Goal: Task Accomplishment & Management: Manage account settings

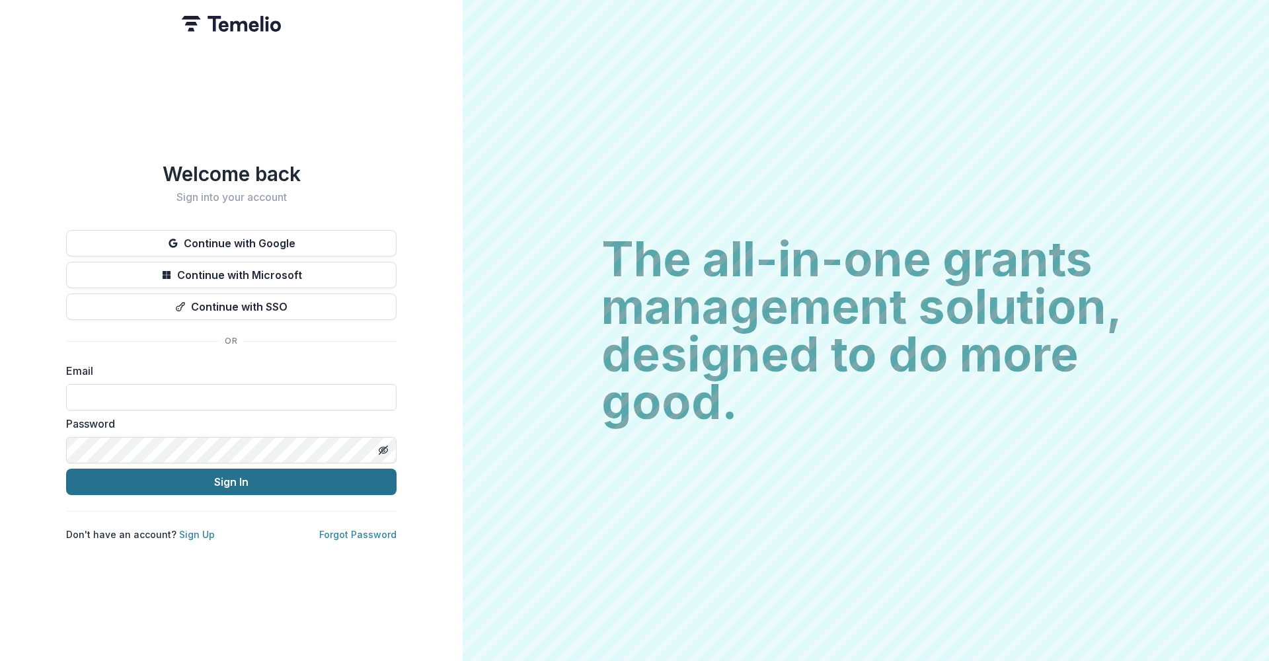
type input "**********"
click at [213, 484] on button "Sign In" at bounding box center [231, 482] width 331 height 26
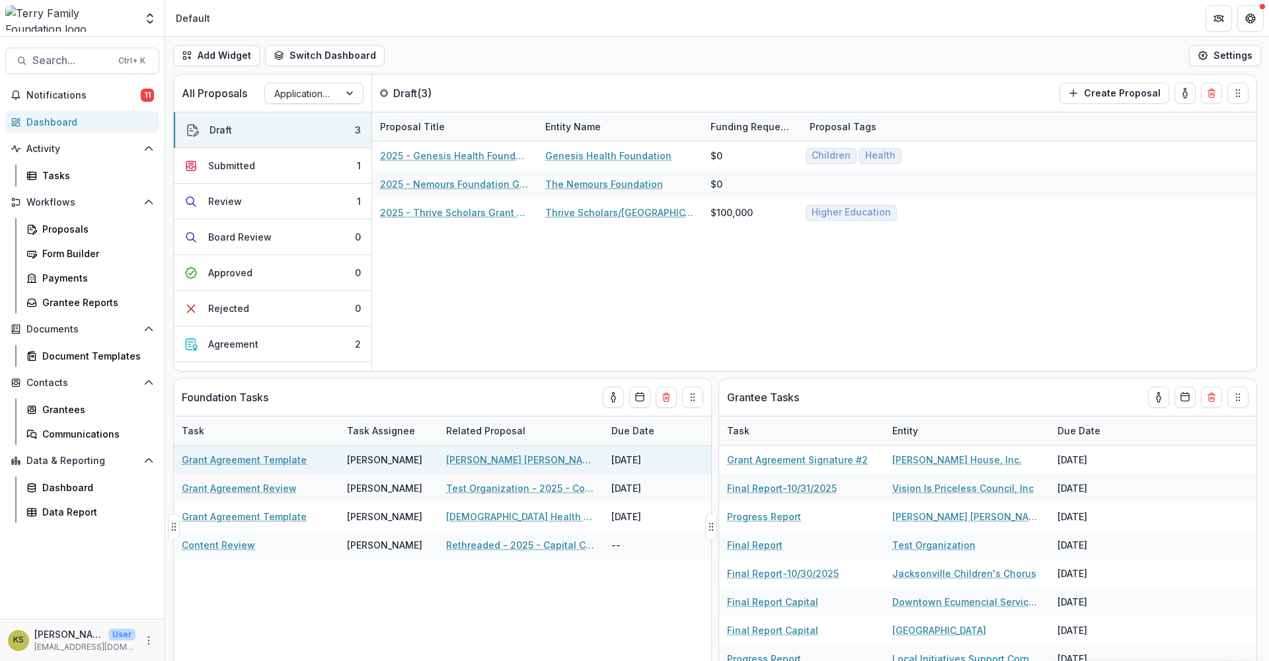
click at [266, 465] on link "Grant Agreement Template" at bounding box center [244, 460] width 125 height 14
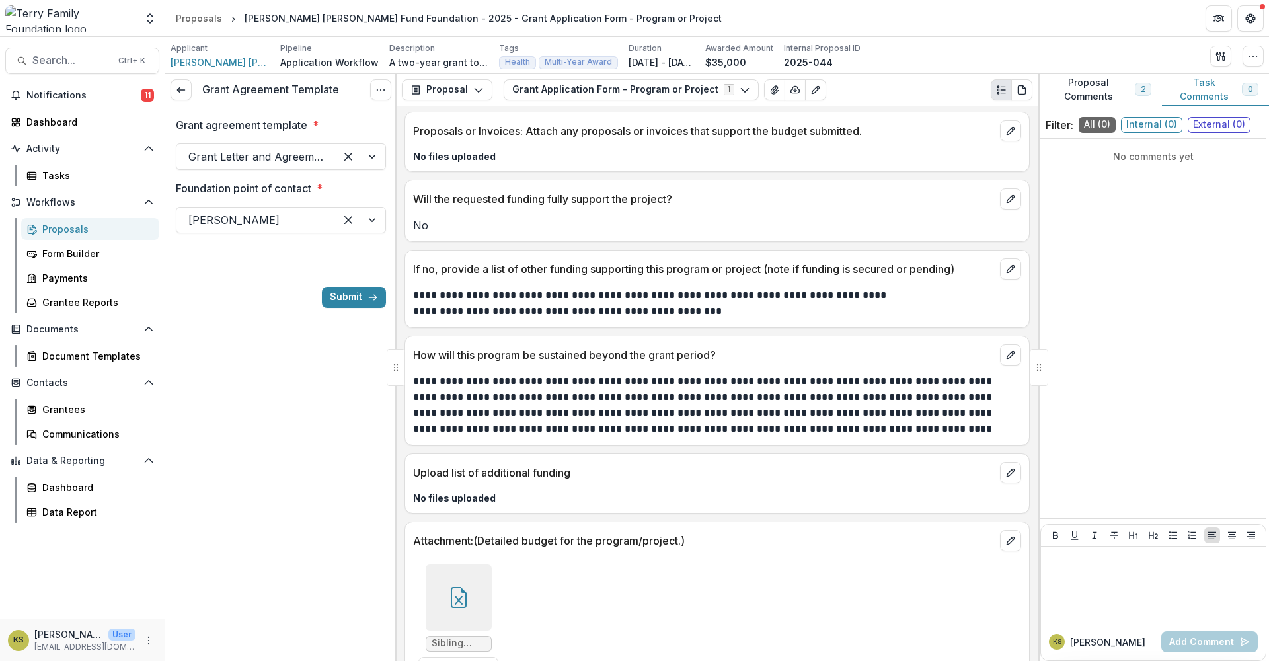
scroll to position [4389, 0]
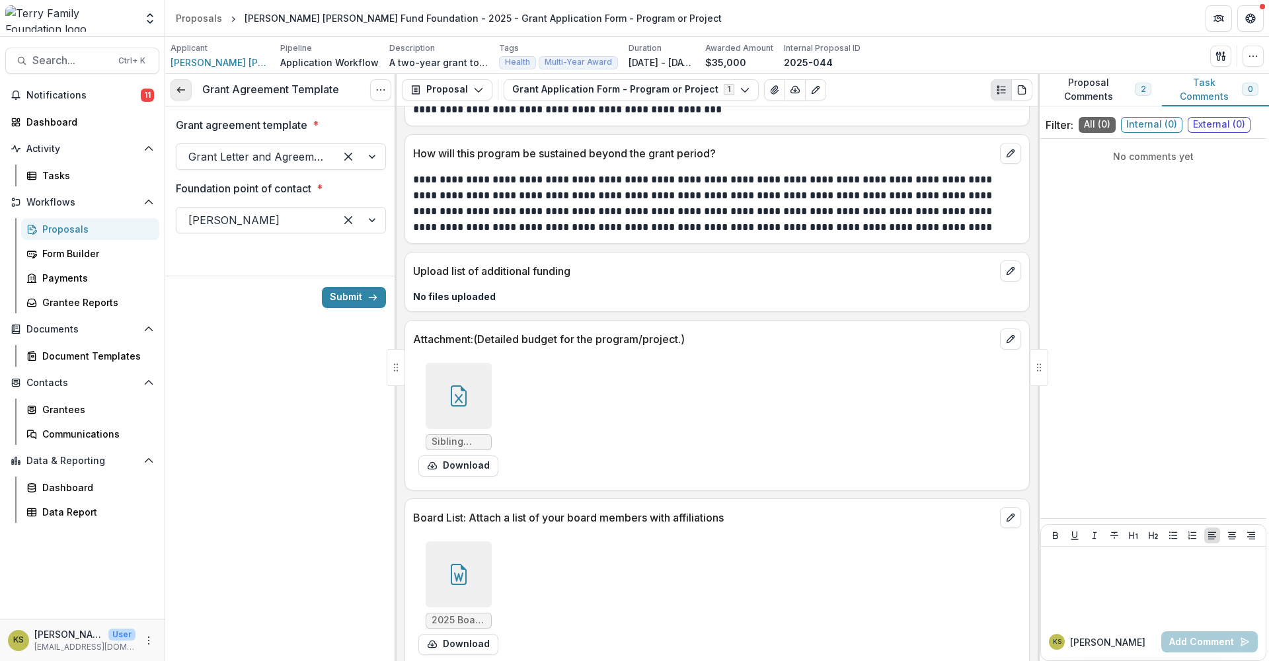
click at [180, 91] on icon at bounding box center [181, 90] width 11 height 11
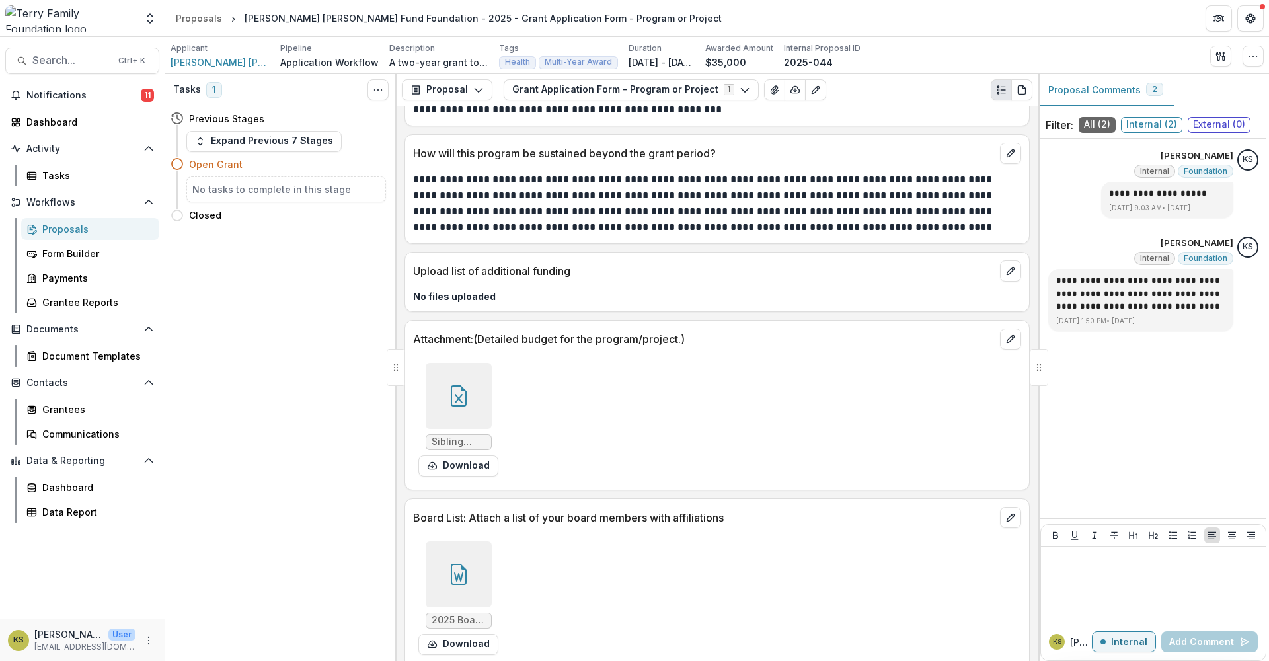
click at [52, 231] on div "Proposals" at bounding box center [95, 229] width 106 height 14
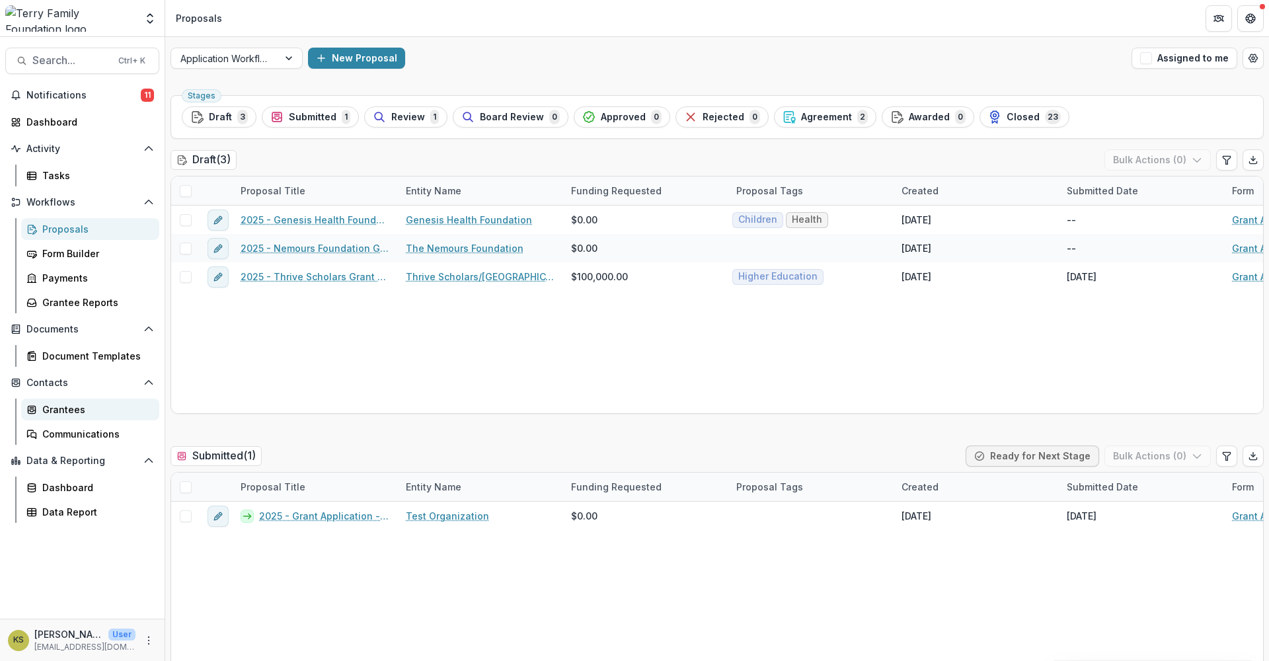
click at [63, 405] on div "Grantees" at bounding box center [95, 410] width 106 height 14
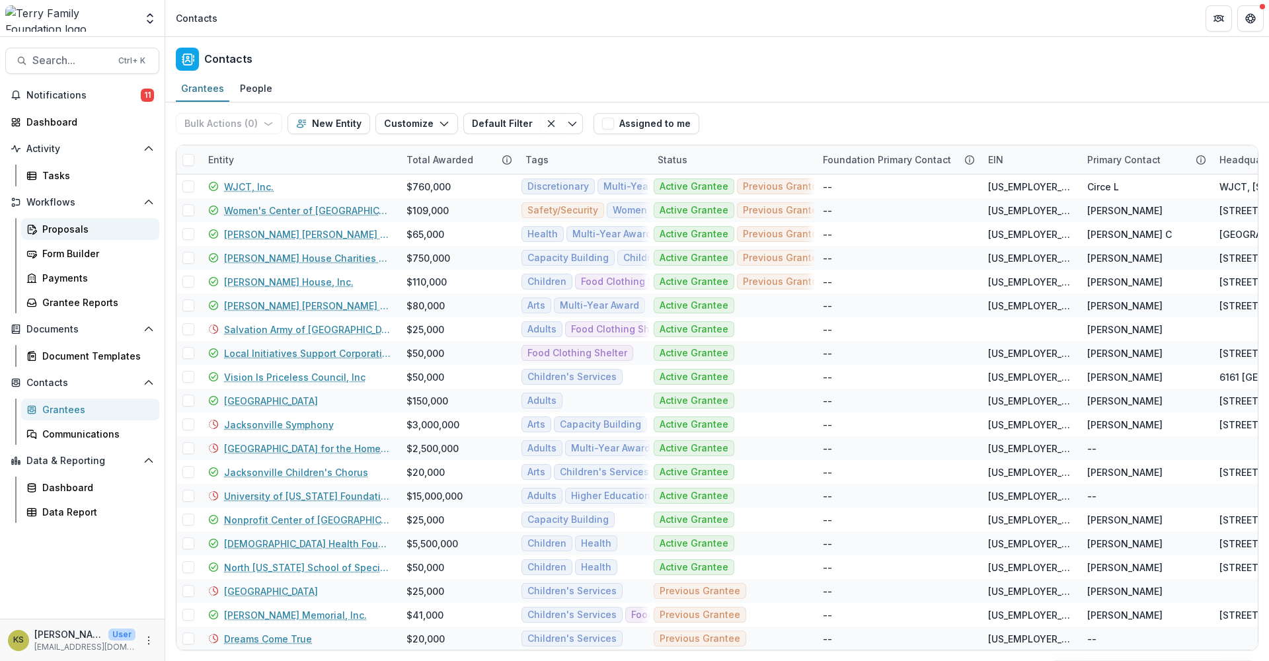
click at [55, 227] on div "Proposals" at bounding box center [95, 229] width 106 height 14
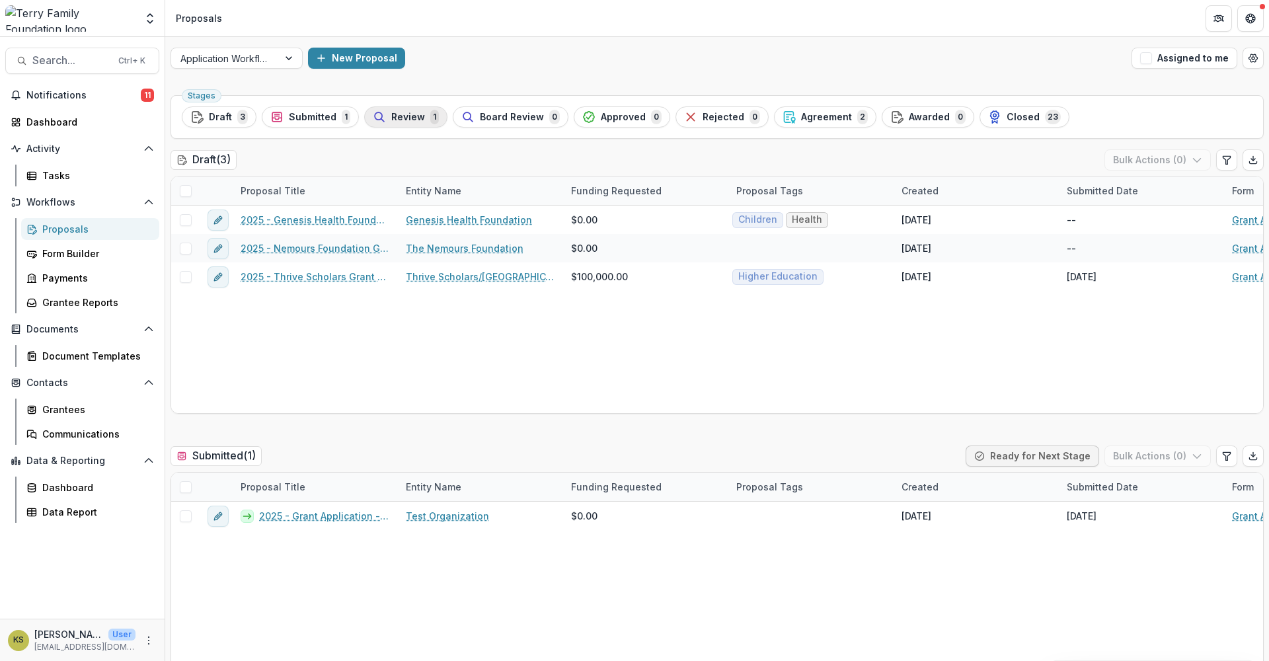
click at [411, 118] on span "Review" at bounding box center [408, 117] width 34 height 11
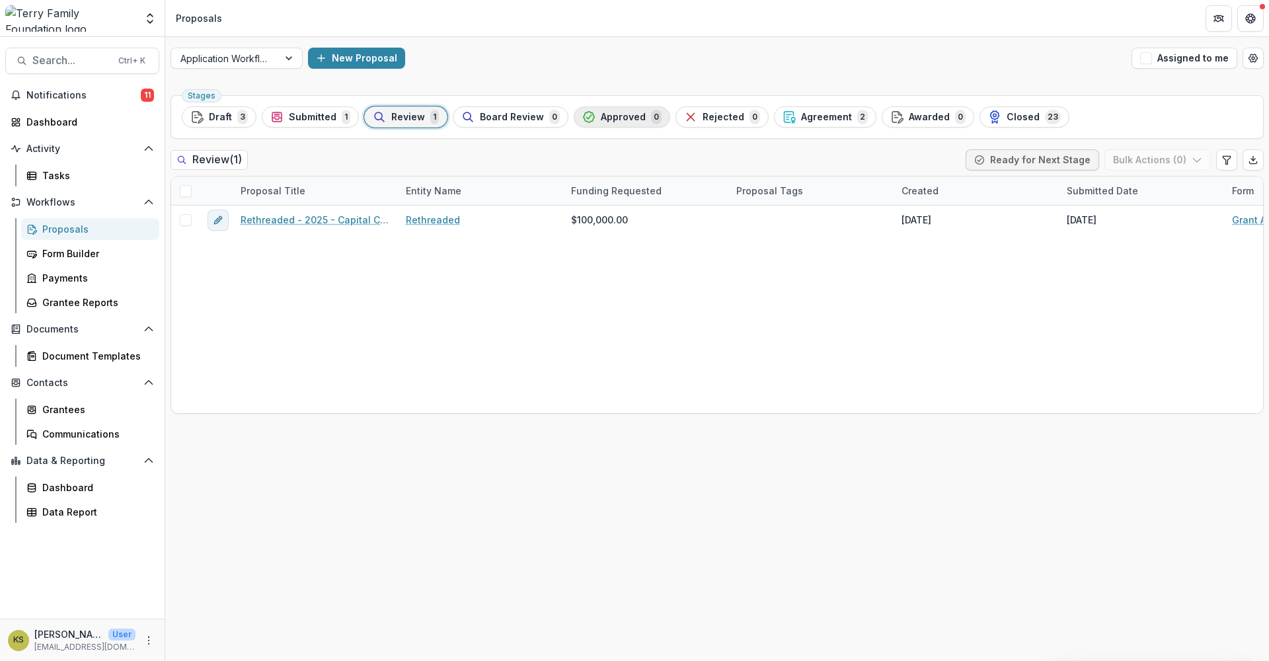
click at [619, 117] on span "Approved" at bounding box center [623, 117] width 45 height 11
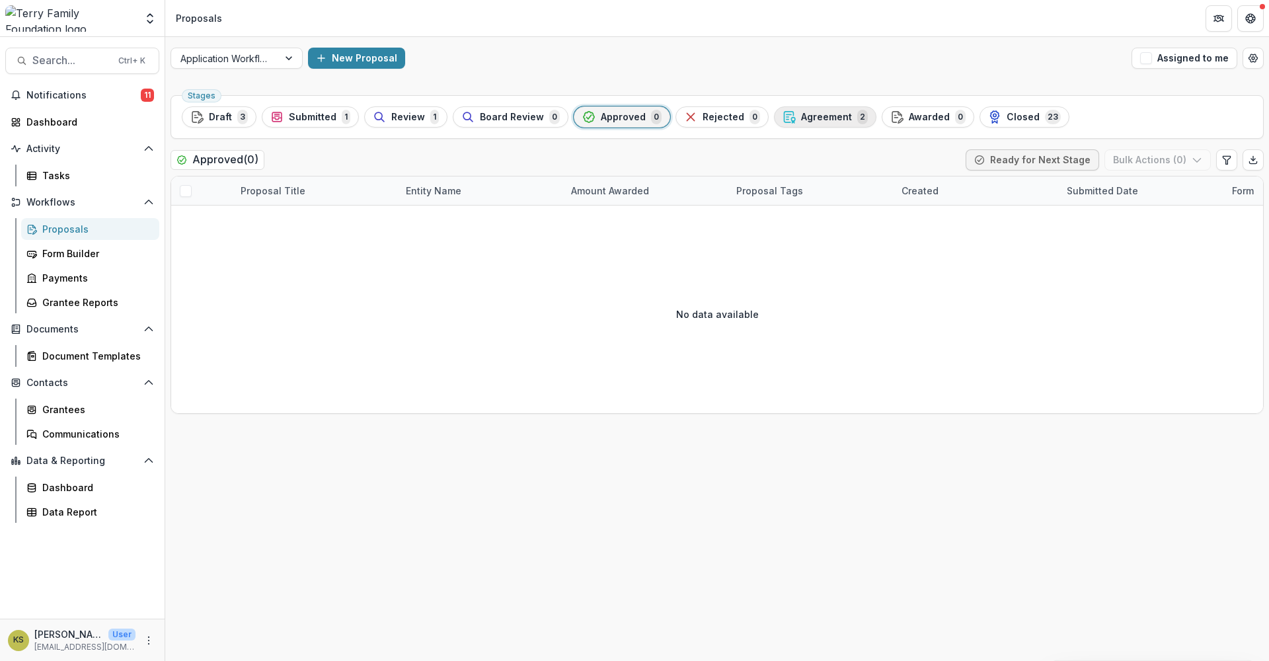
click at [801, 116] on span "Agreement" at bounding box center [826, 117] width 51 height 11
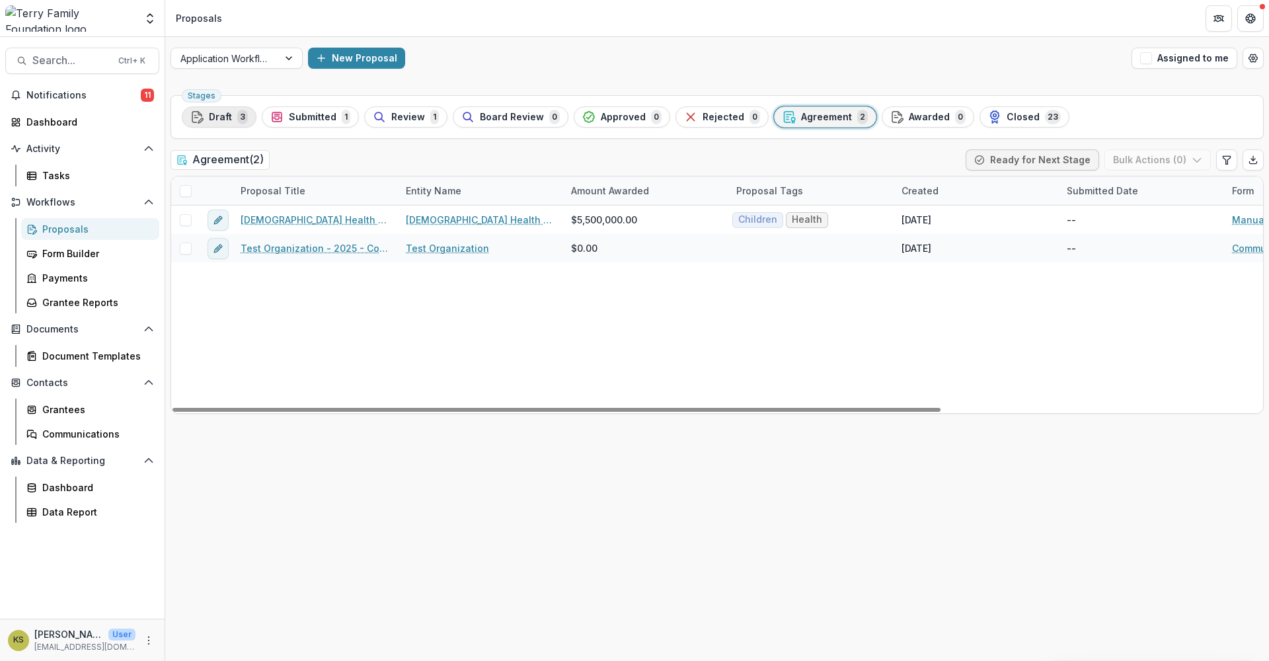
click at [229, 116] on span "Draft" at bounding box center [220, 117] width 23 height 11
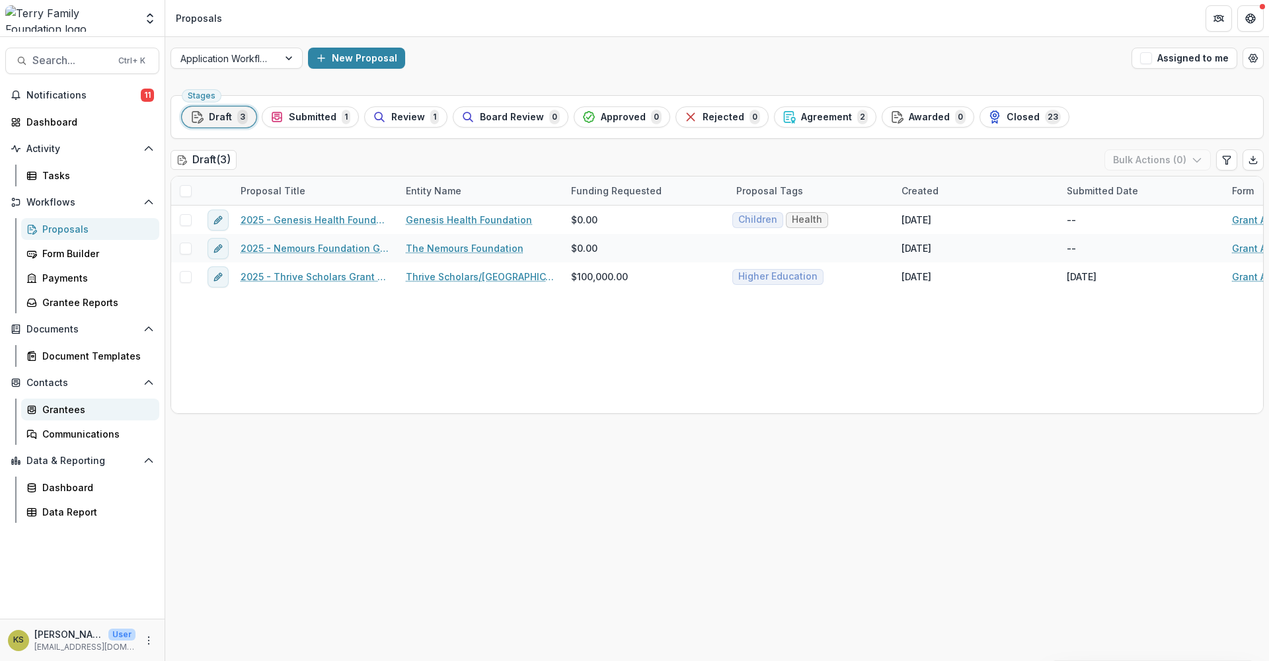
click at [40, 413] on link "Grantees" at bounding box center [90, 410] width 138 height 22
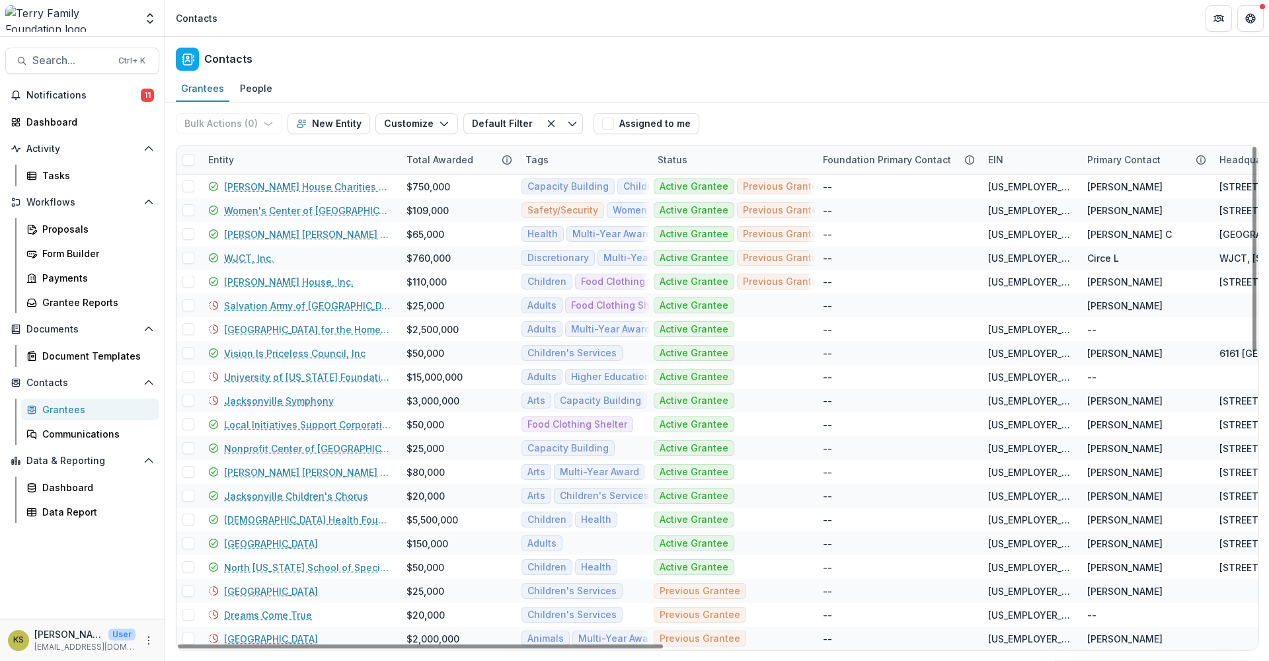
click at [269, 152] on div "Entity" at bounding box center [299, 159] width 198 height 28
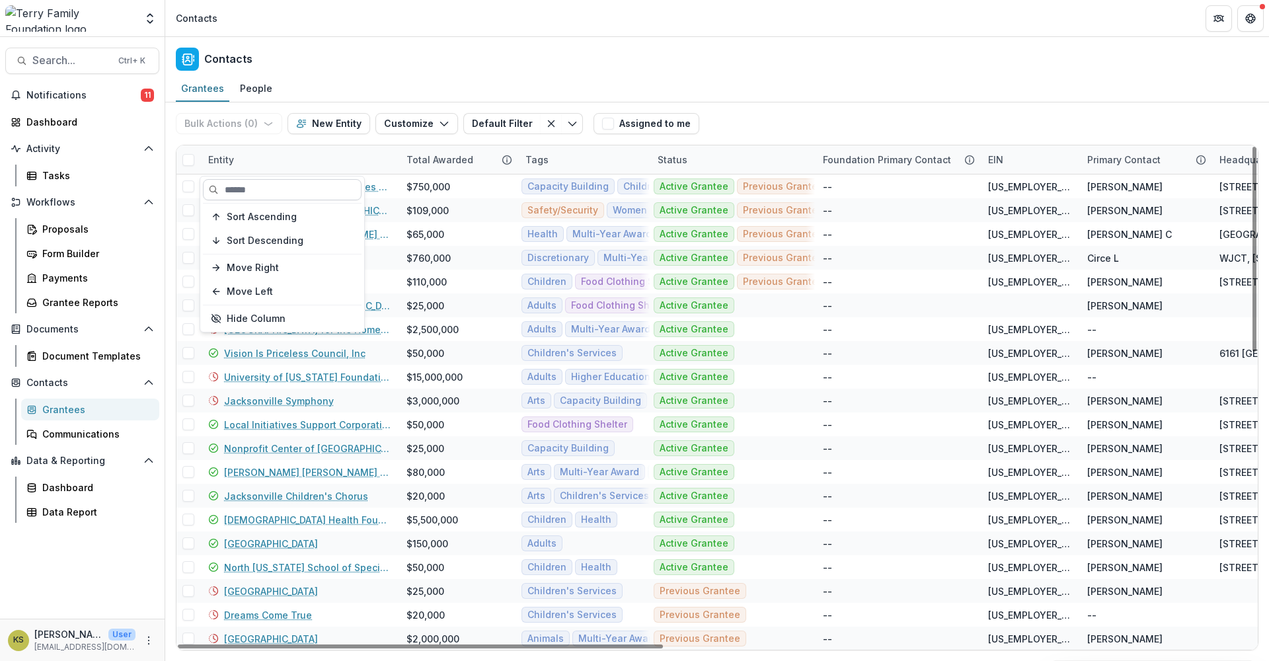
click at [237, 187] on input at bounding box center [282, 189] width 159 height 21
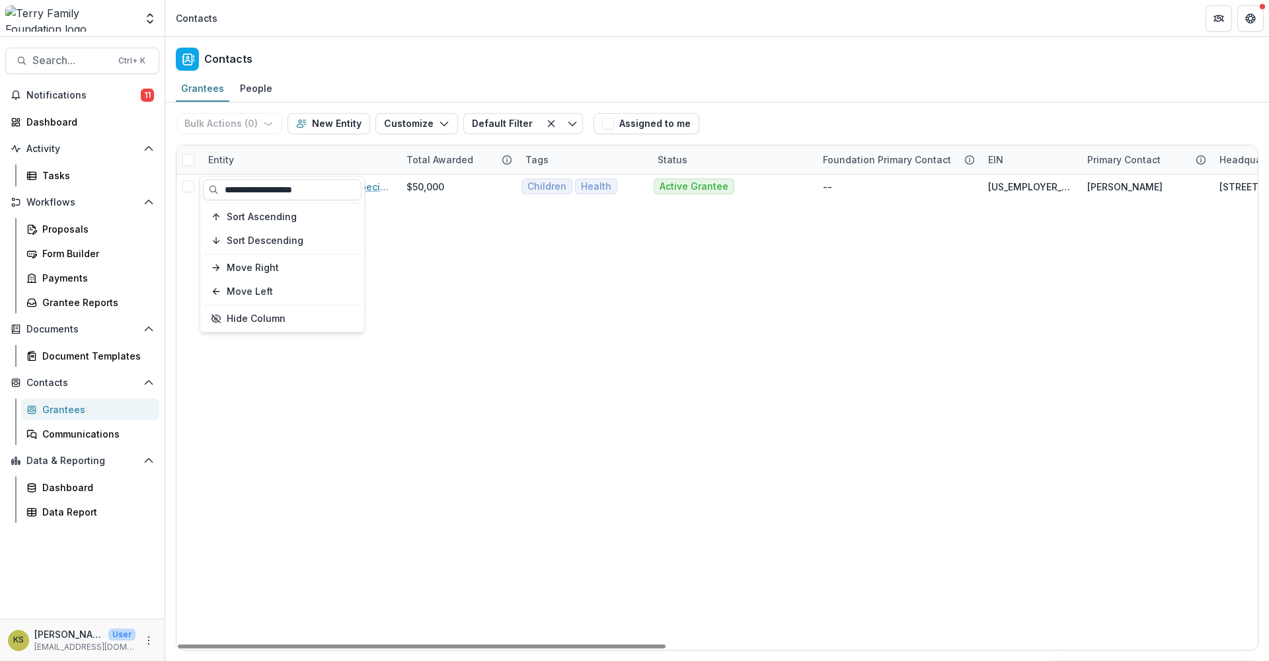
type input "**********"
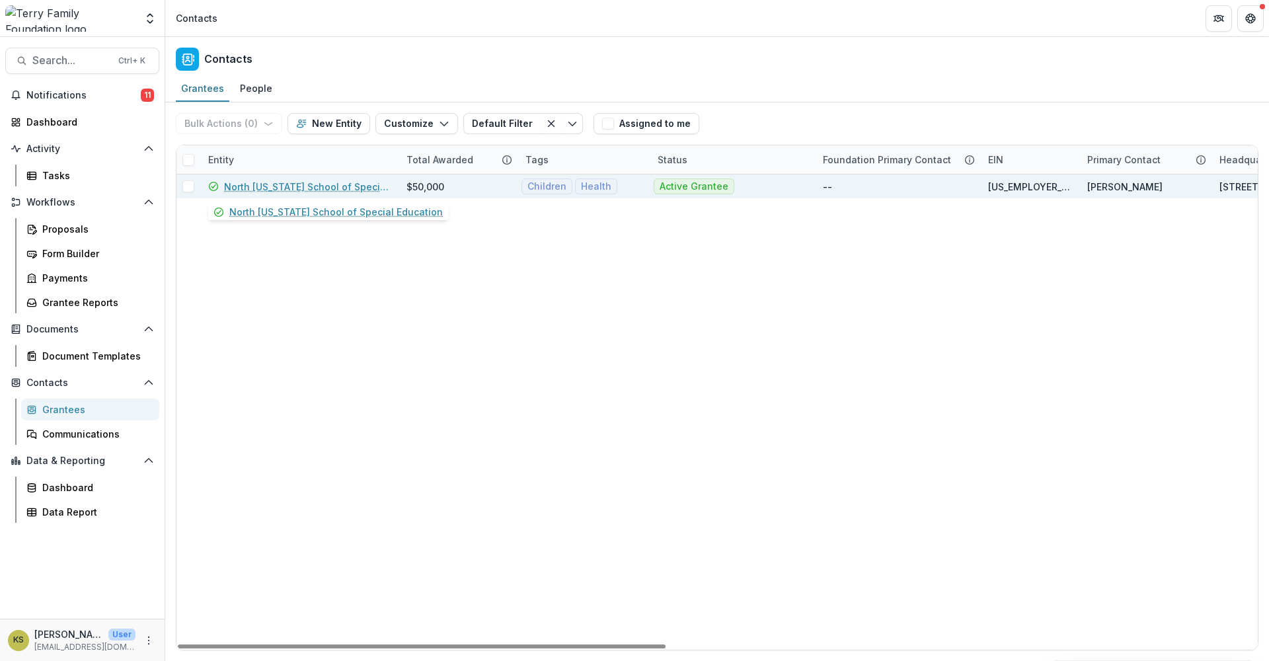
click at [341, 184] on link "North Florida School of Special Education" at bounding box center [307, 187] width 167 height 14
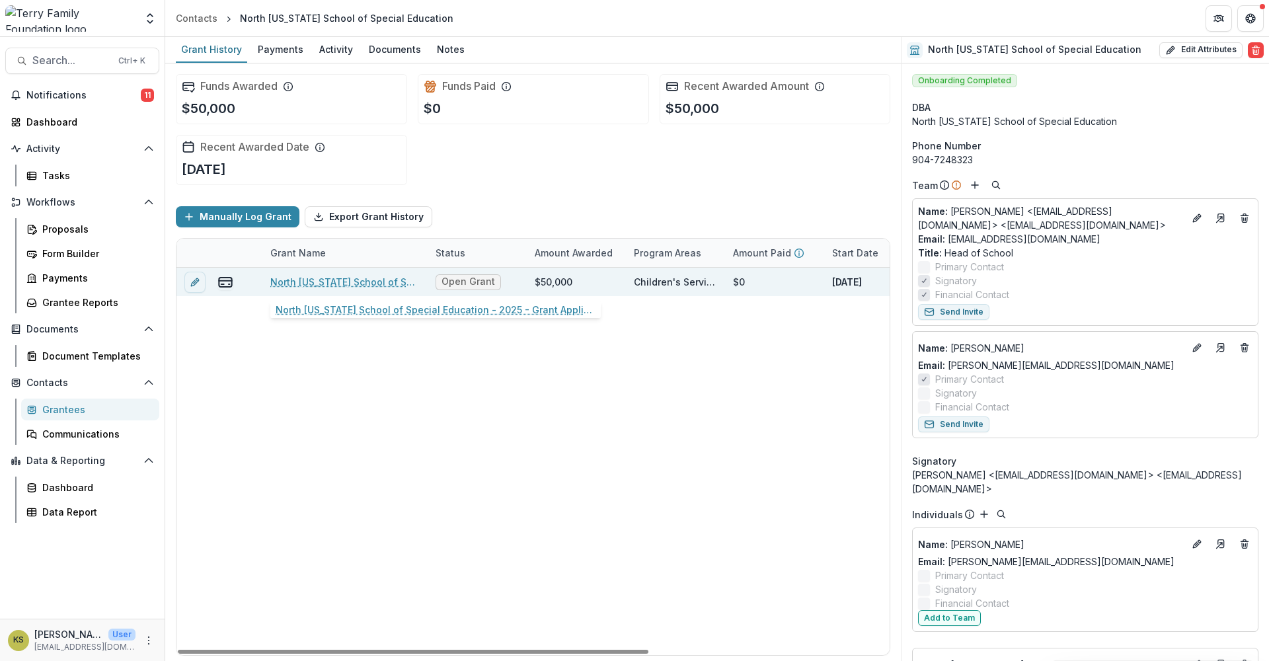
click at [362, 285] on link "North Florida School of Special Education - 2025 - Grant Application Form - Pro…" at bounding box center [344, 282] width 149 height 14
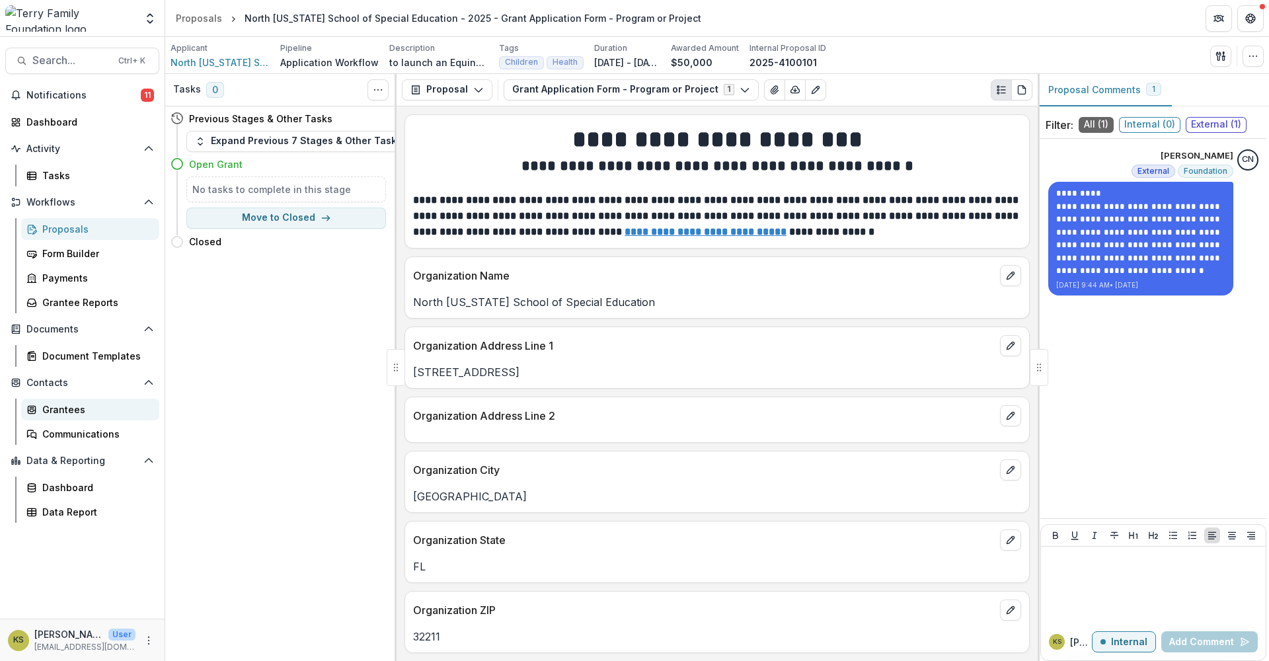
click at [83, 405] on div "Grantees" at bounding box center [95, 410] width 106 height 14
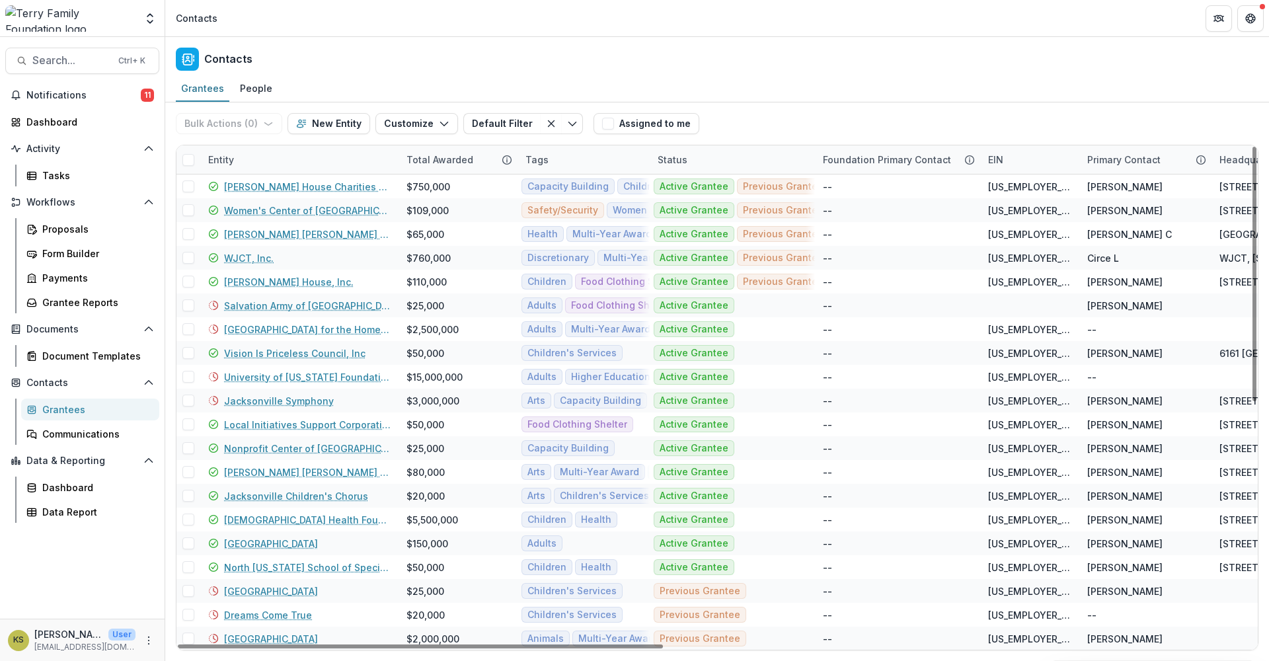
click at [253, 161] on div "Entity" at bounding box center [299, 159] width 198 height 28
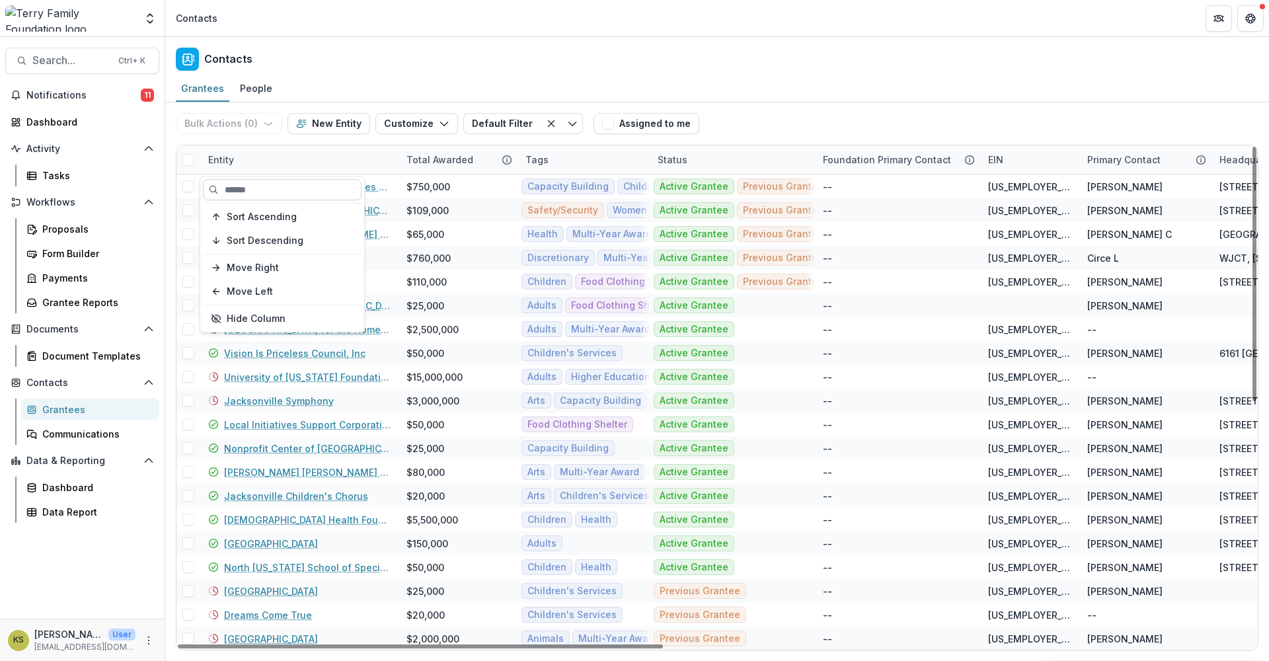
click at [260, 188] on input at bounding box center [282, 189] width 159 height 21
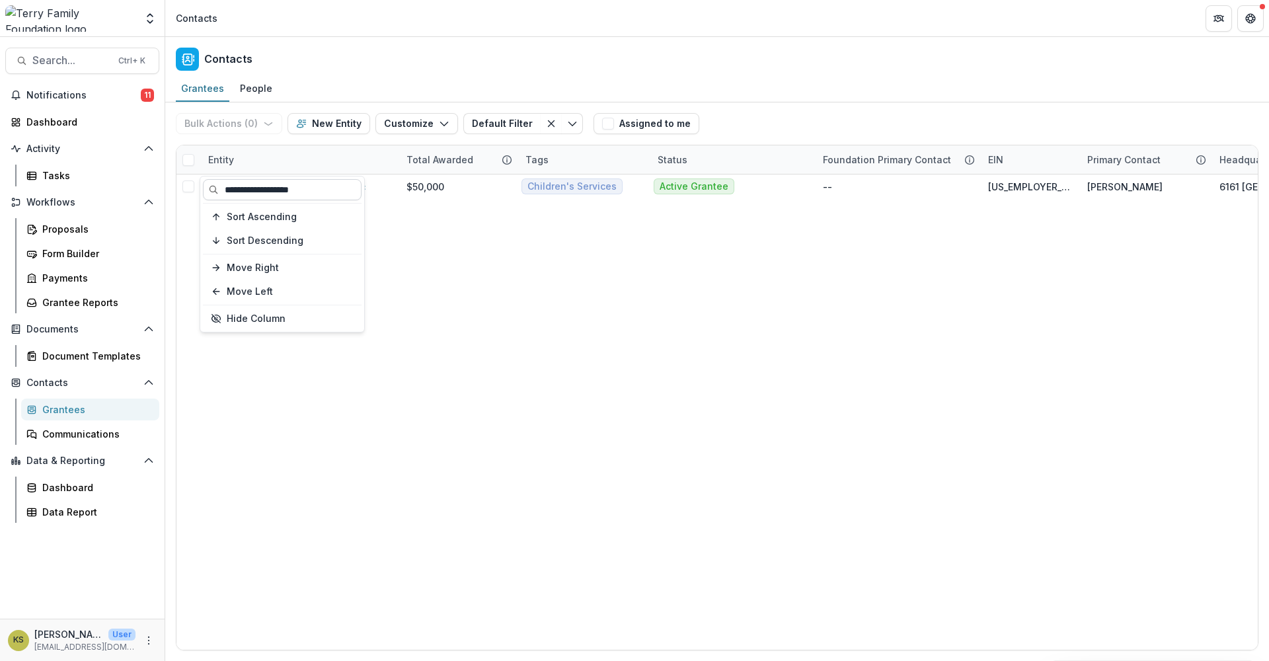
type input "**********"
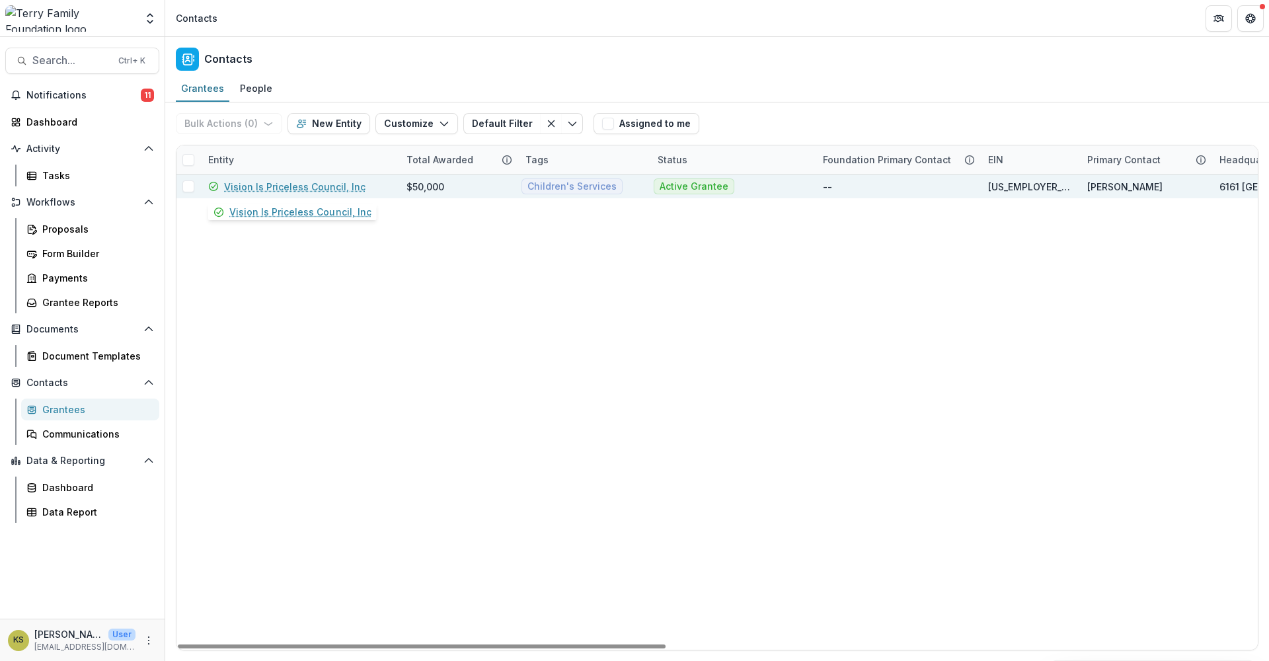
click at [265, 190] on link "Vision Is Priceless Council, Inc" at bounding box center [294, 187] width 141 height 14
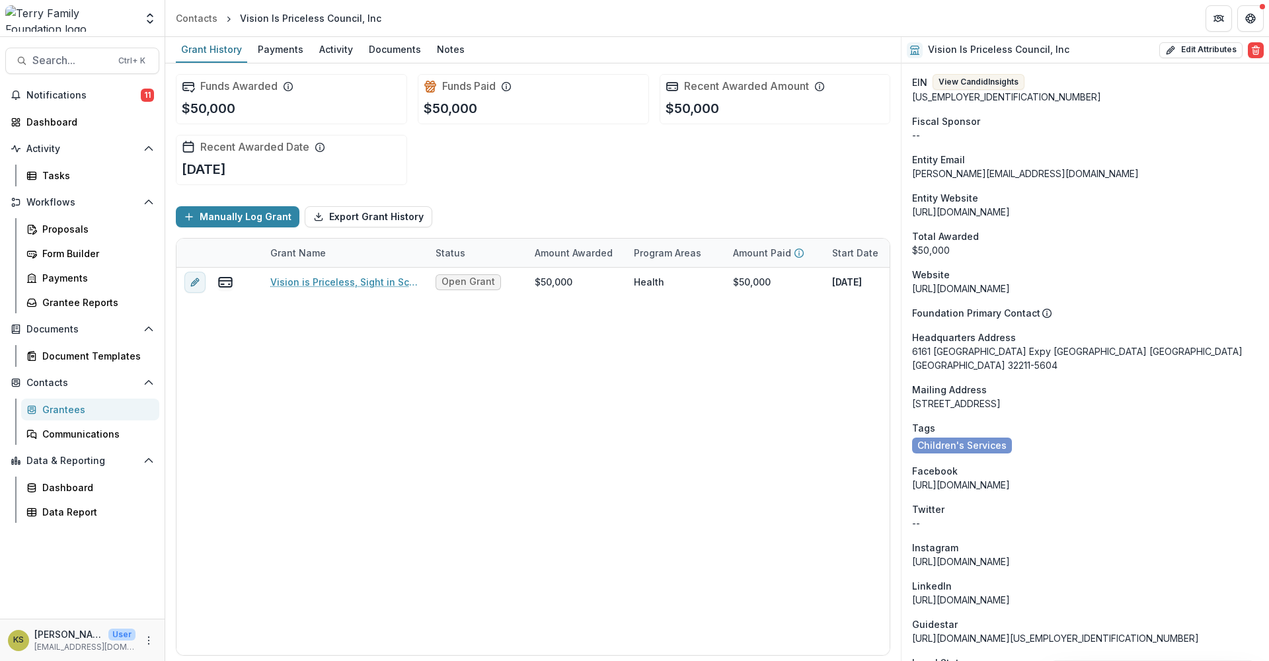
scroll to position [661, 0]
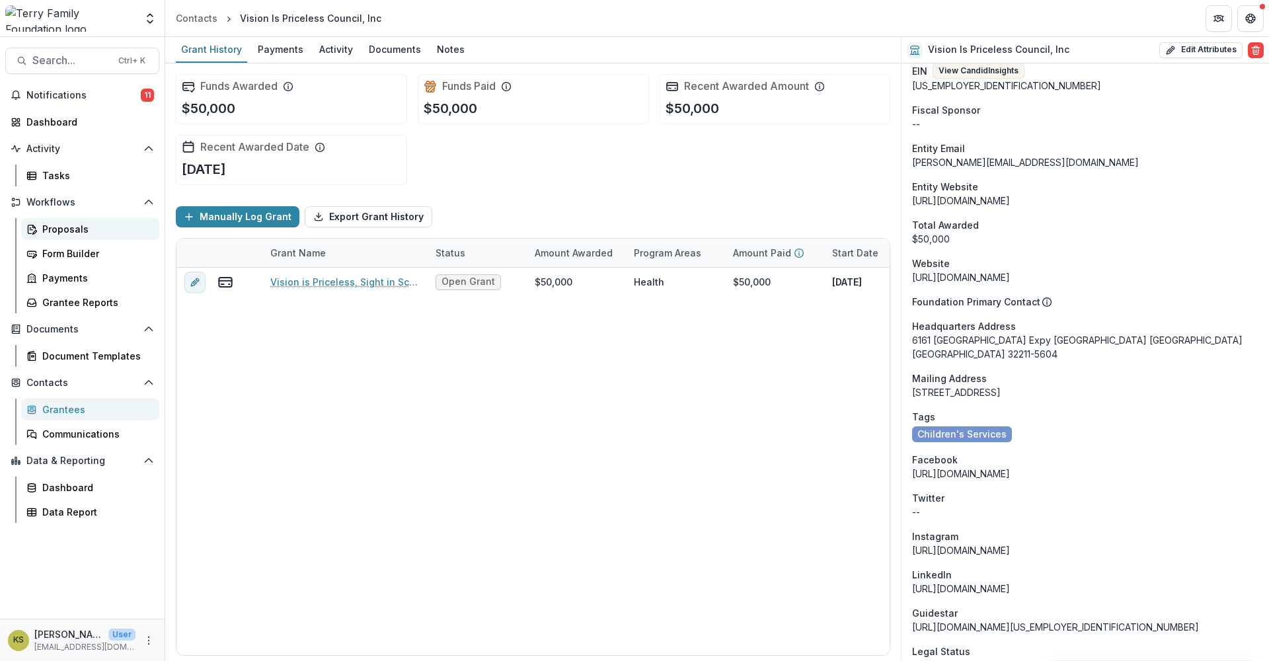
click at [59, 235] on div "Proposals" at bounding box center [95, 229] width 106 height 14
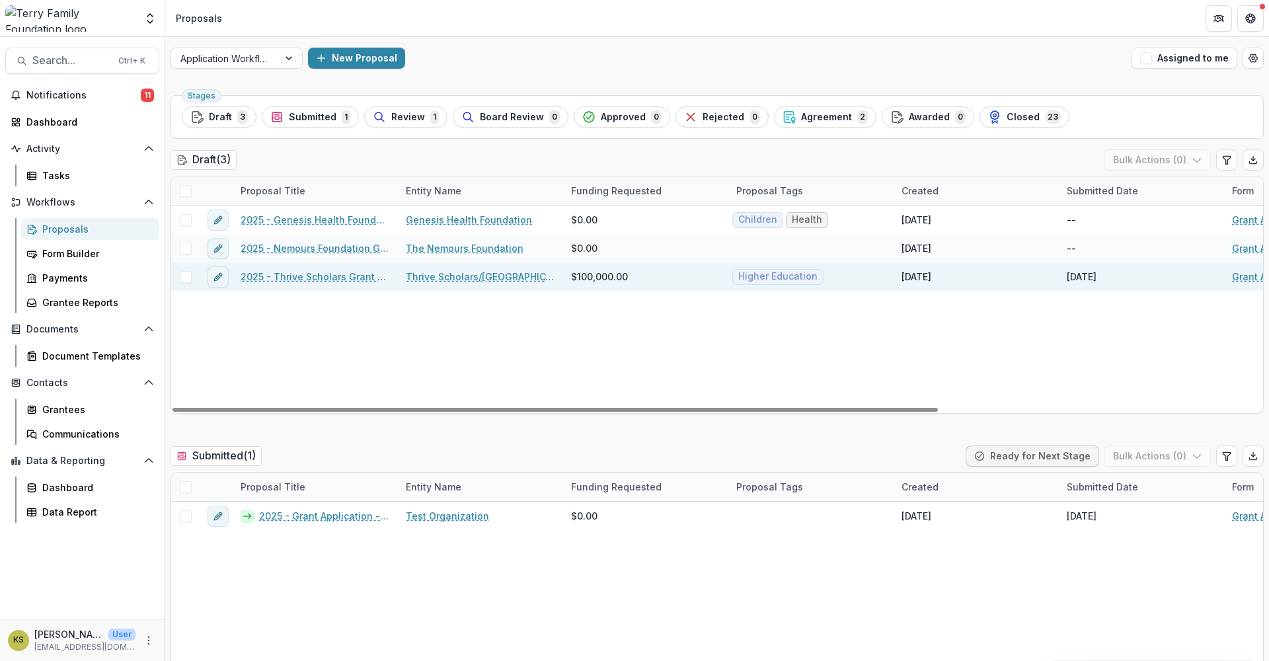
click at [281, 273] on link "2025 - Thrive Scholars Grant Application Form - Program or Project" at bounding box center [315, 277] width 149 height 14
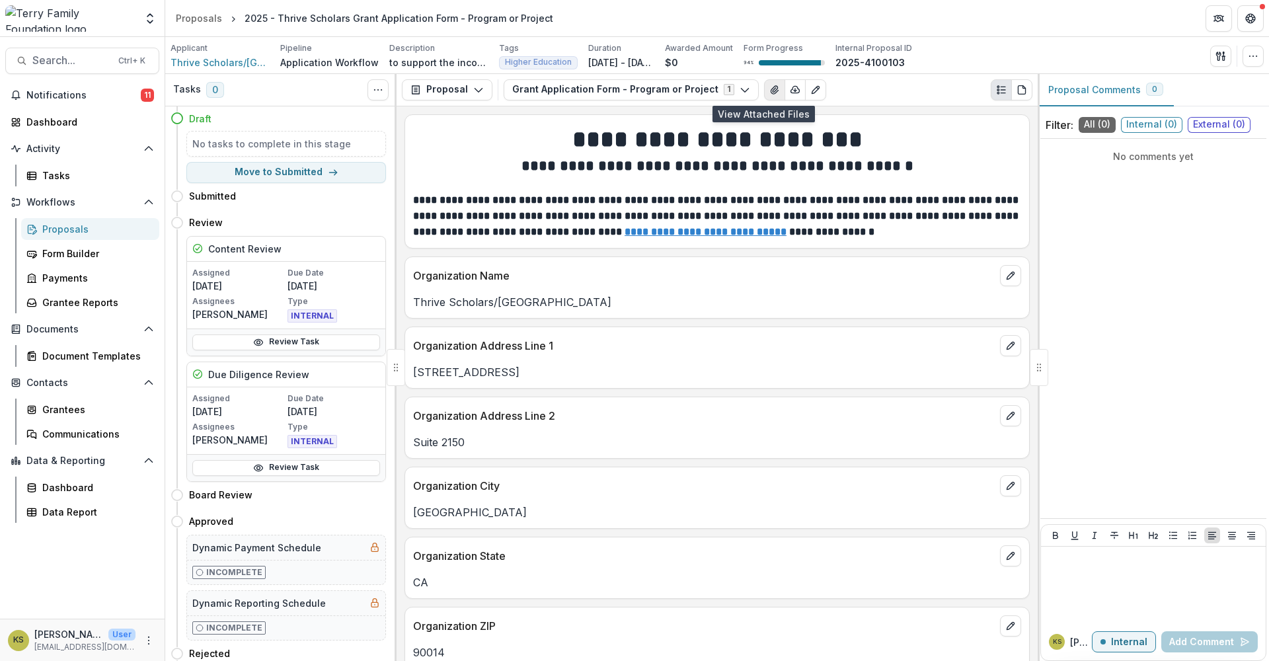
click at [771, 87] on icon "View Attached Files" at bounding box center [774, 90] width 7 height 8
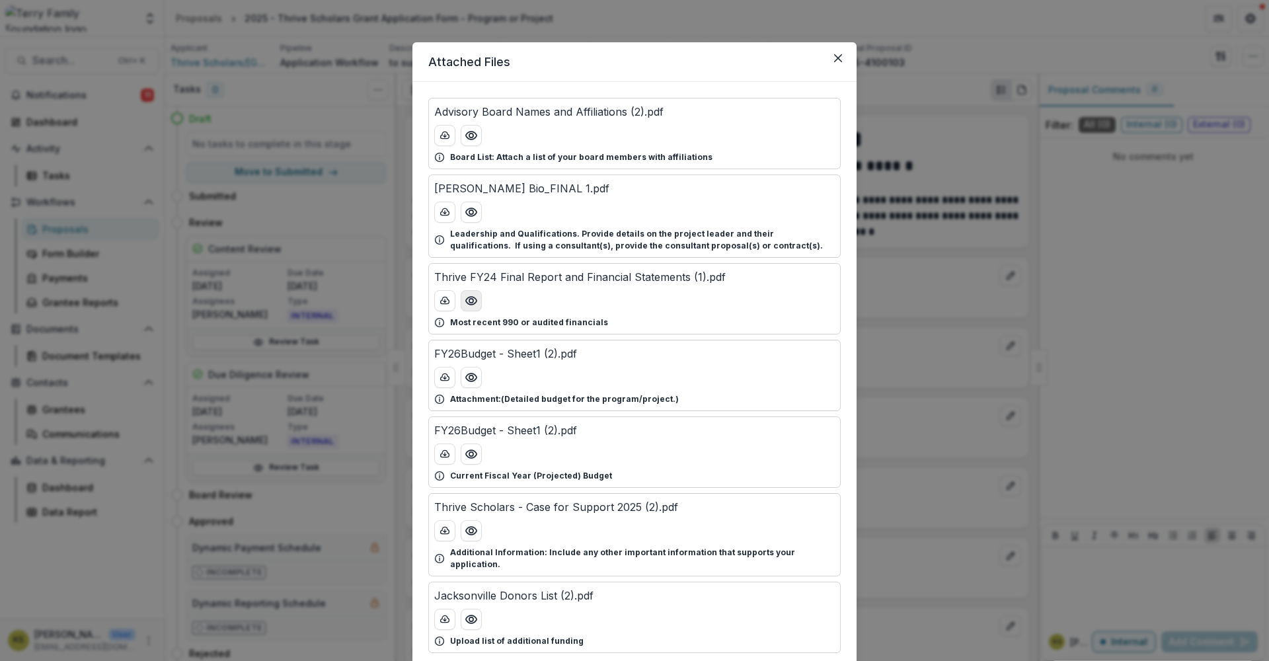
click at [471, 299] on circle "Preview Thrive FY24 Final Report and Financial Statements (1).pdf" at bounding box center [471, 301] width 4 height 4
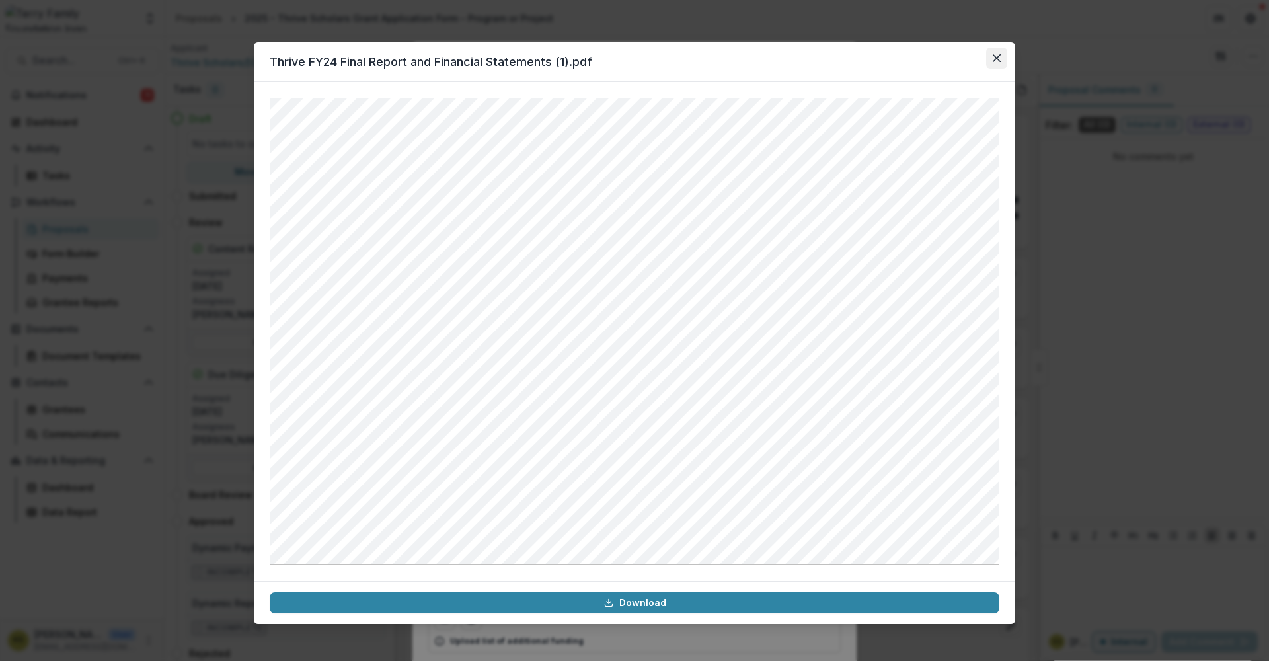
click at [999, 54] on icon "Close" at bounding box center [997, 58] width 8 height 8
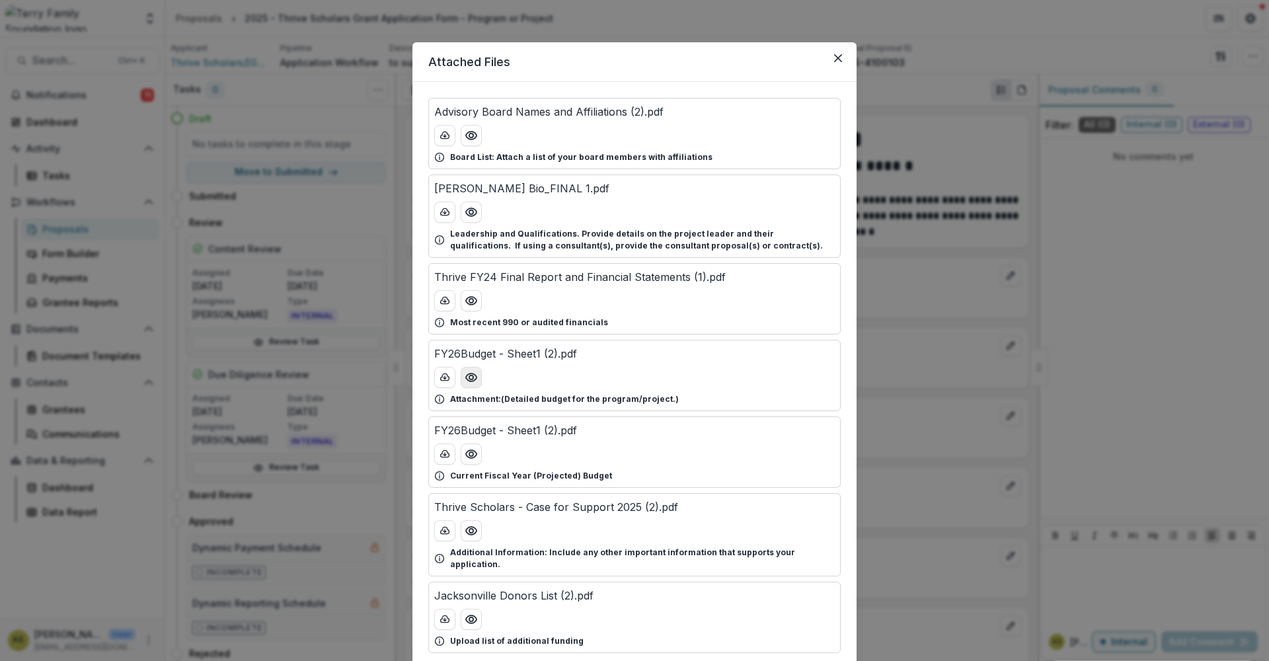
click at [476, 378] on button "Preview FY26Budget - Sheet1 (2).pdf" at bounding box center [471, 377] width 21 height 21
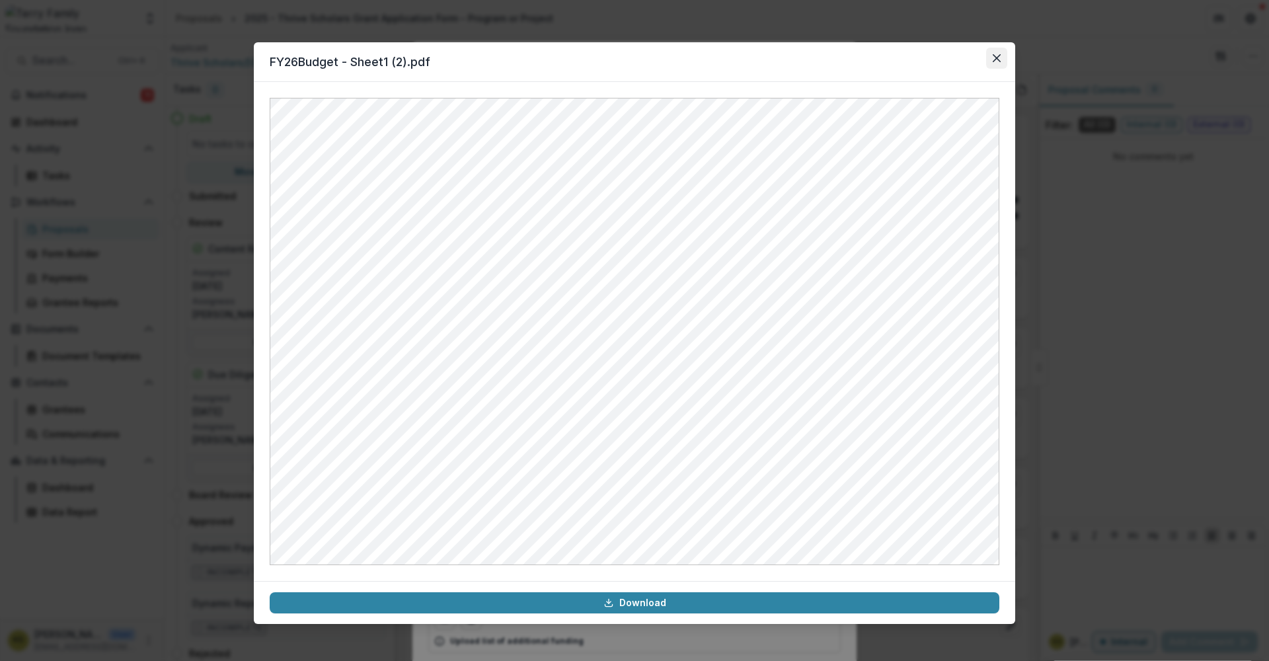
click at [994, 55] on icon "Close" at bounding box center [997, 58] width 8 height 8
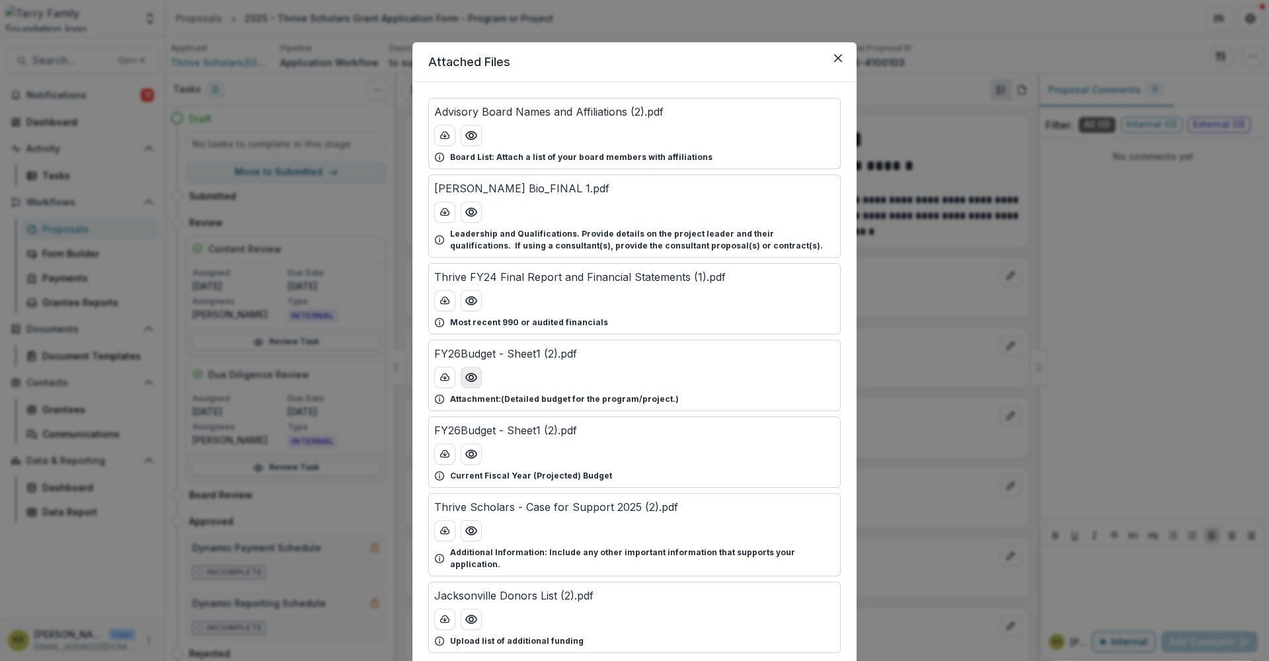
click at [475, 372] on icon "Preview FY26Budget - Sheet1 (2).pdf" at bounding box center [471, 377] width 13 height 13
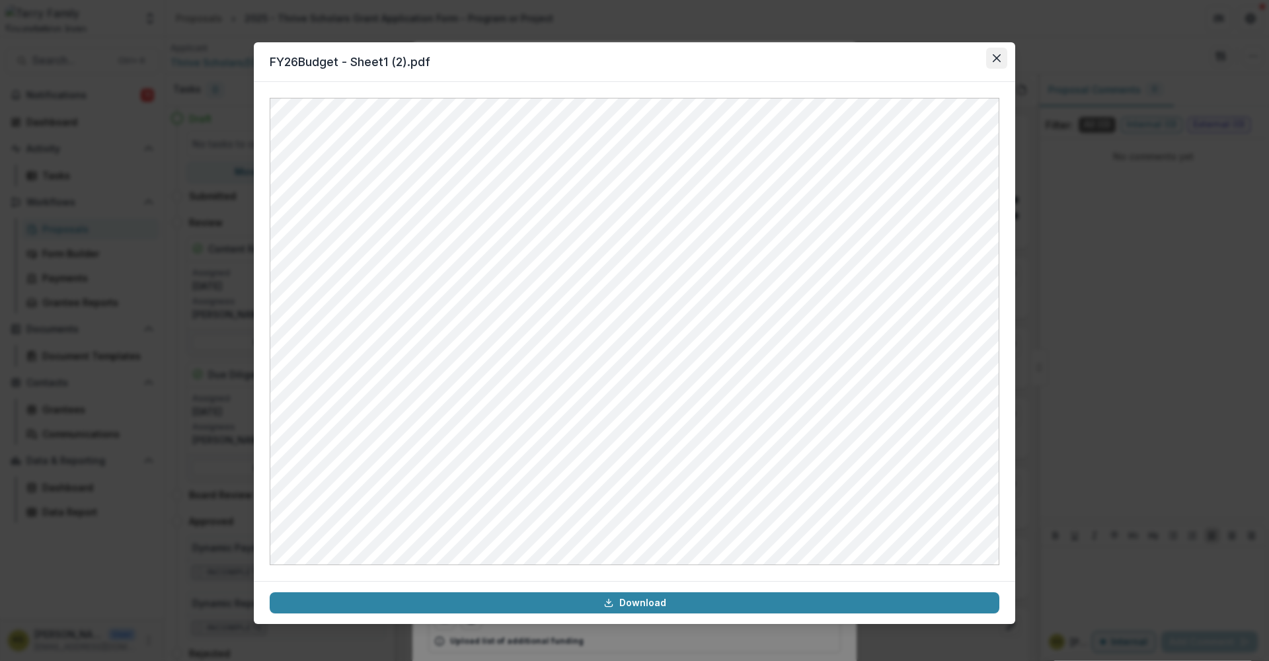
click at [998, 59] on icon "Close" at bounding box center [997, 58] width 8 height 8
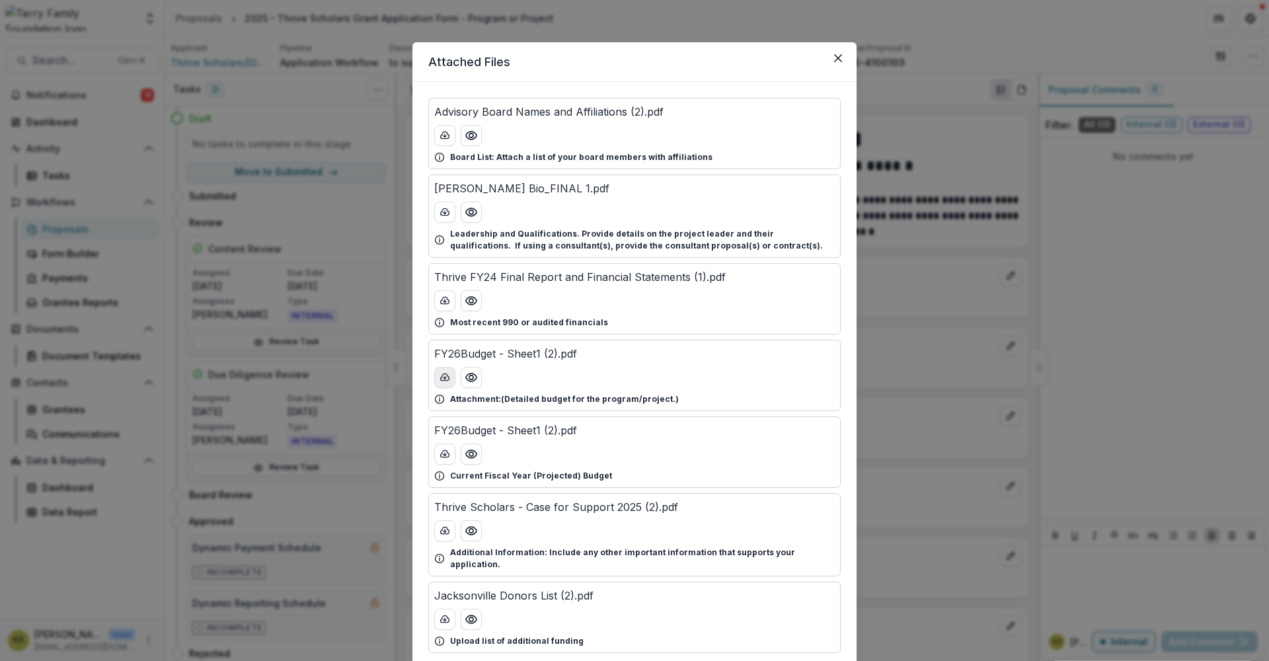
click at [450, 378] on button "download-button" at bounding box center [444, 377] width 21 height 21
click at [467, 453] on icon "Preview FY26Budget - Sheet1 (2).pdf" at bounding box center [471, 454] width 13 height 13
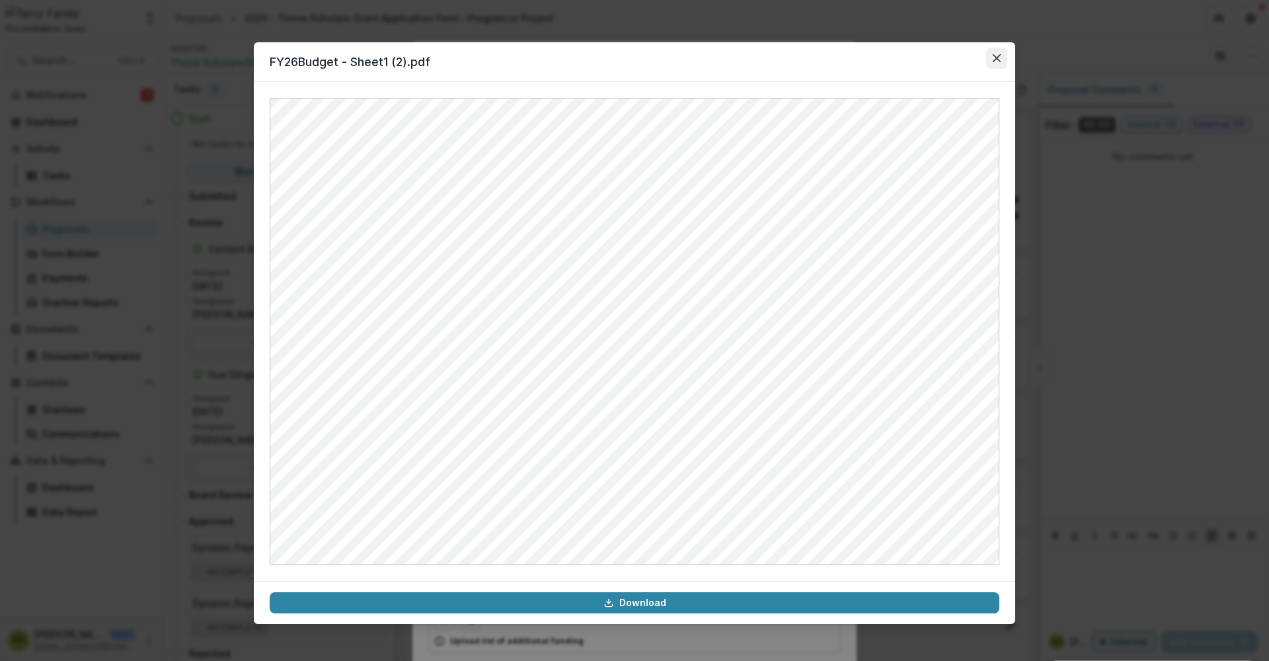
click at [998, 54] on button "Close" at bounding box center [996, 58] width 21 height 21
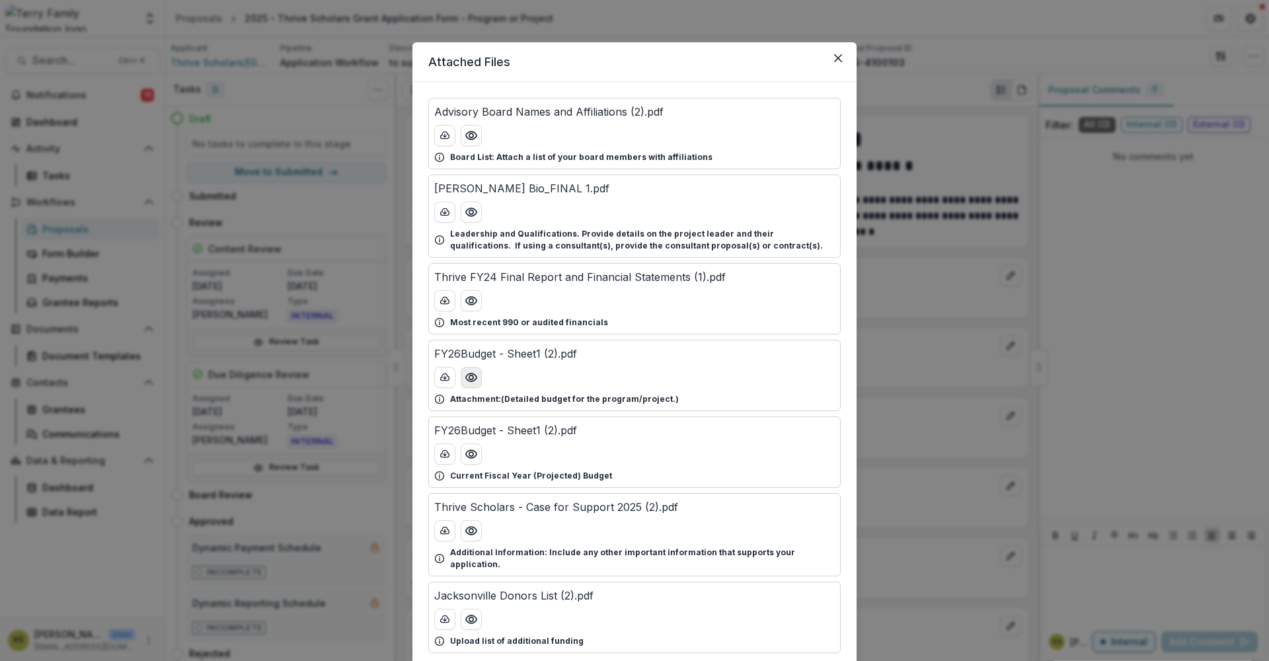
click at [475, 378] on icon "Preview FY26Budget - Sheet1 (2).pdf" at bounding box center [471, 378] width 11 height 8
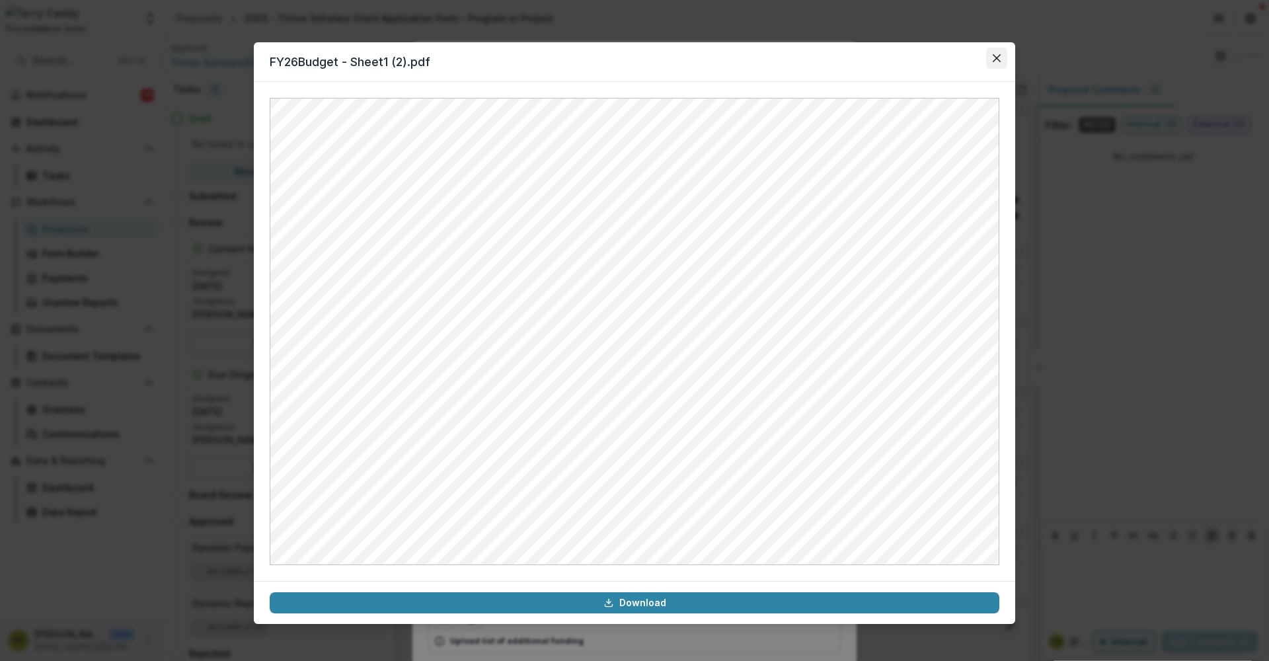
click at [994, 61] on icon "Close" at bounding box center [997, 58] width 8 height 8
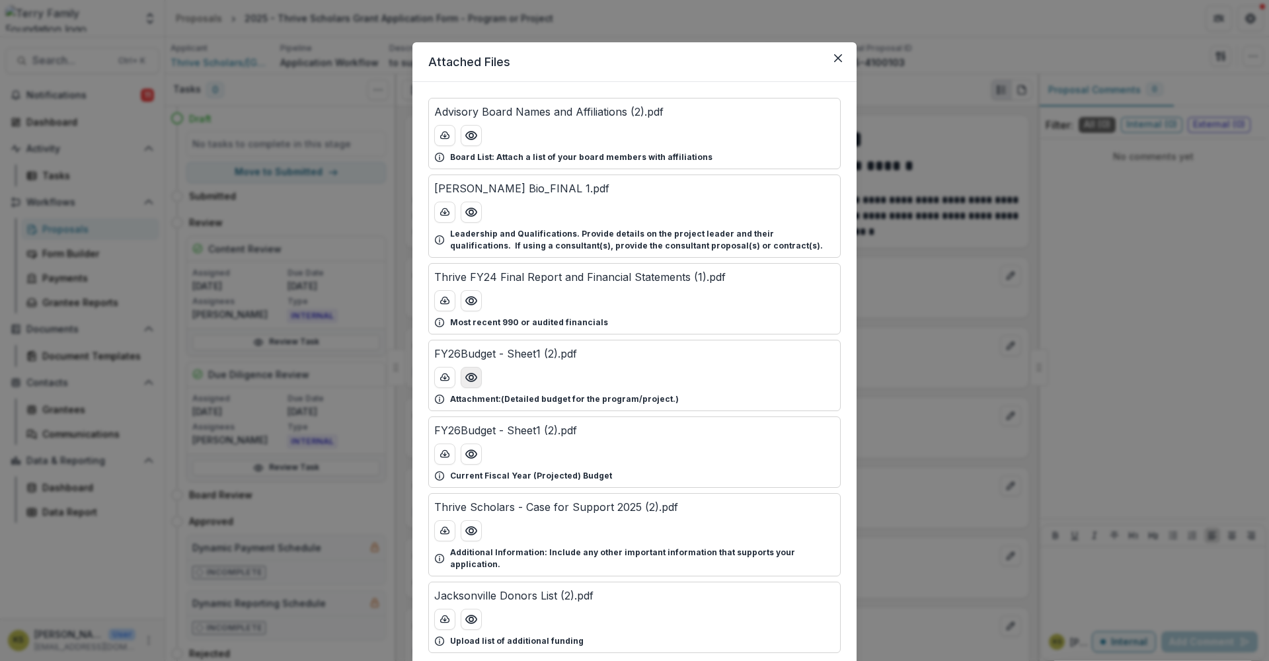
click at [471, 383] on icon "Preview FY26Budget - Sheet1 (2).pdf" at bounding box center [471, 377] width 13 height 13
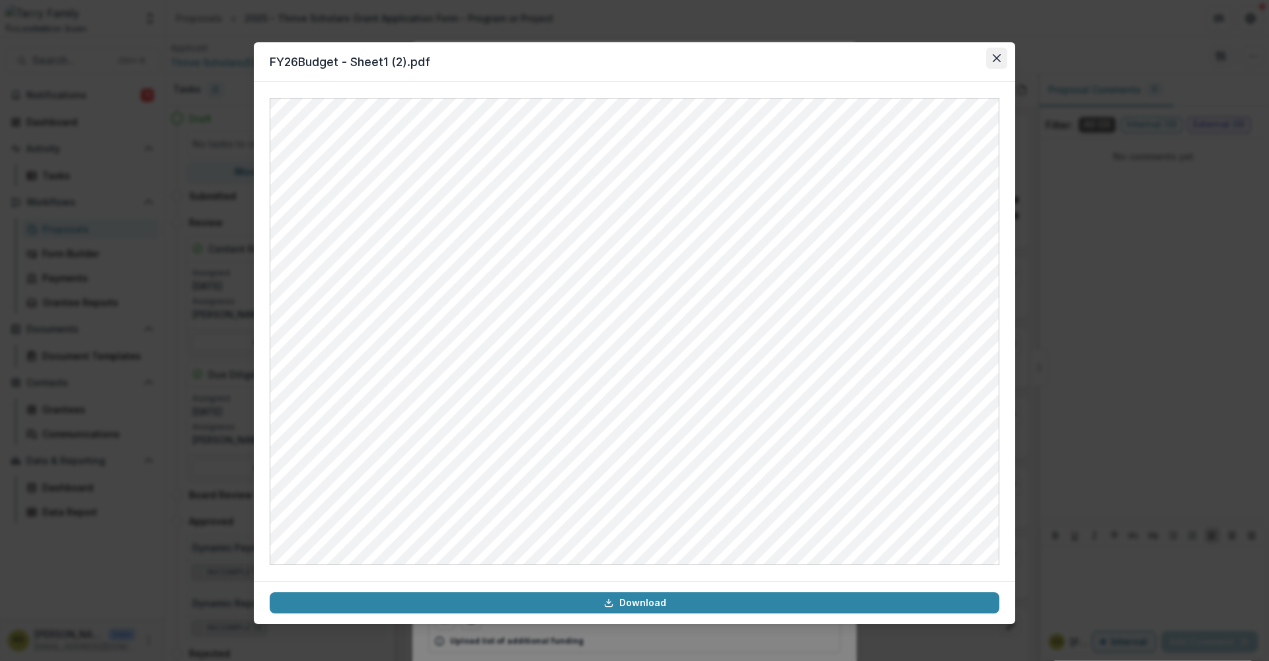
click at [1002, 54] on button "Close" at bounding box center [996, 58] width 21 height 21
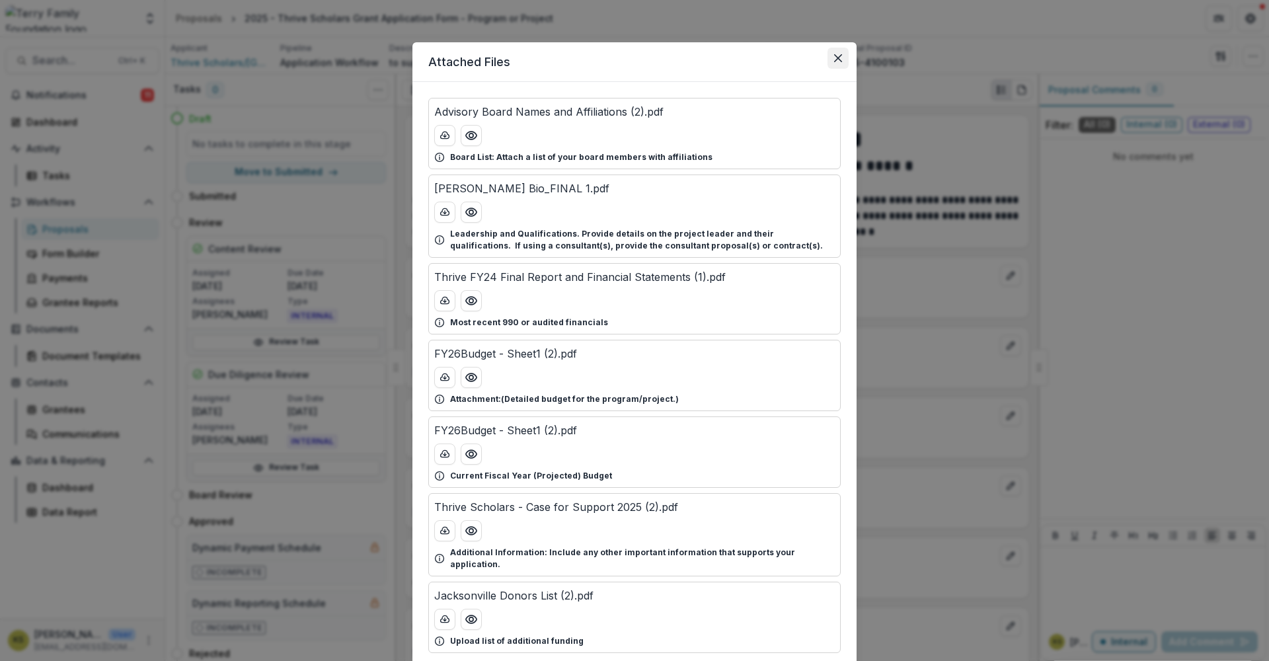
click at [840, 53] on button "Close" at bounding box center [838, 58] width 21 height 21
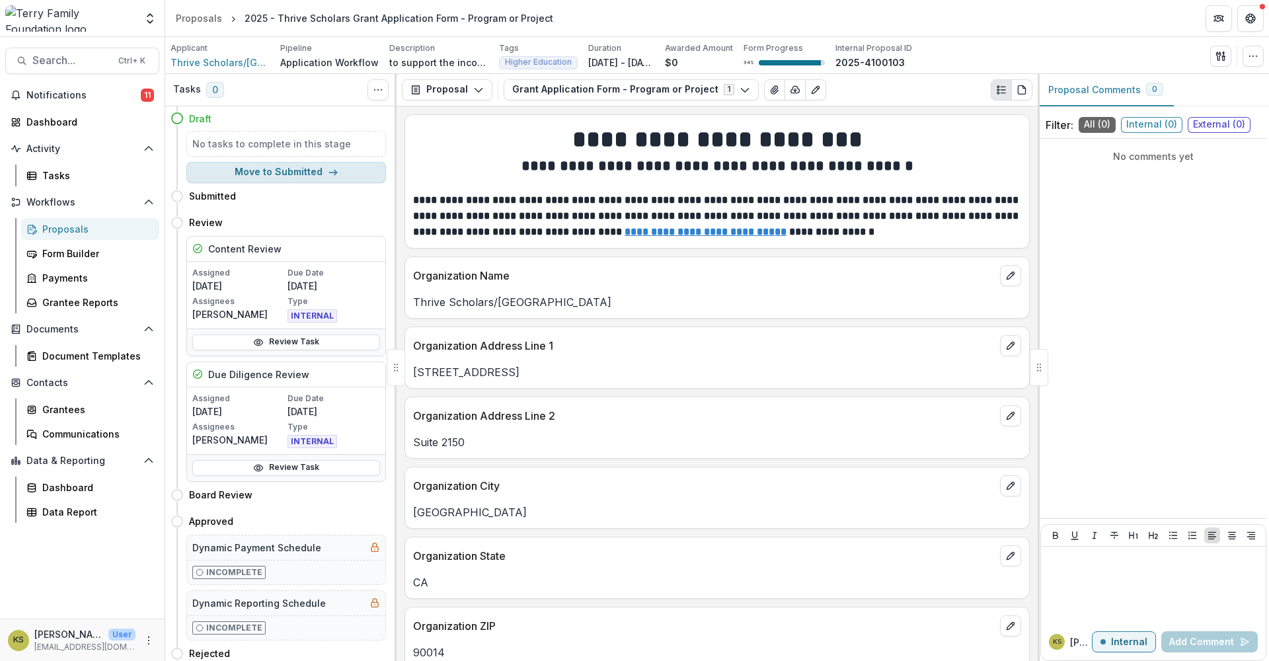
click at [300, 169] on button "Move to Submitted" at bounding box center [286, 172] width 200 height 21
select select "*********"
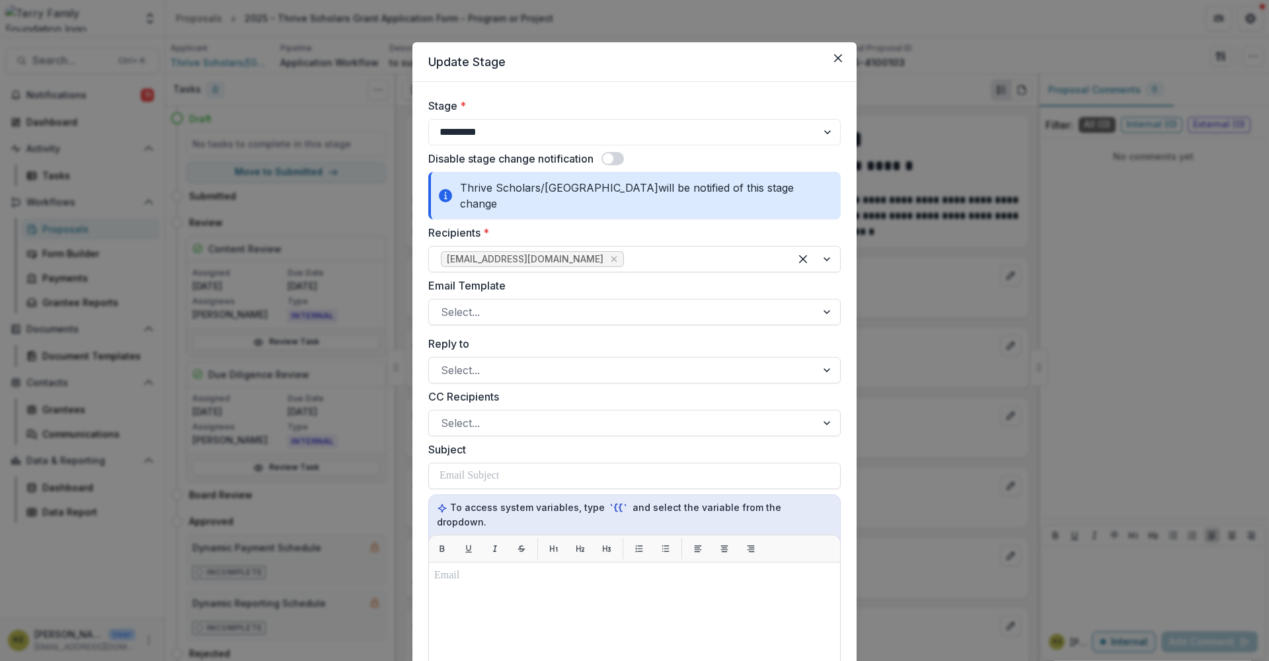
click at [617, 155] on span at bounding box center [613, 158] width 22 height 13
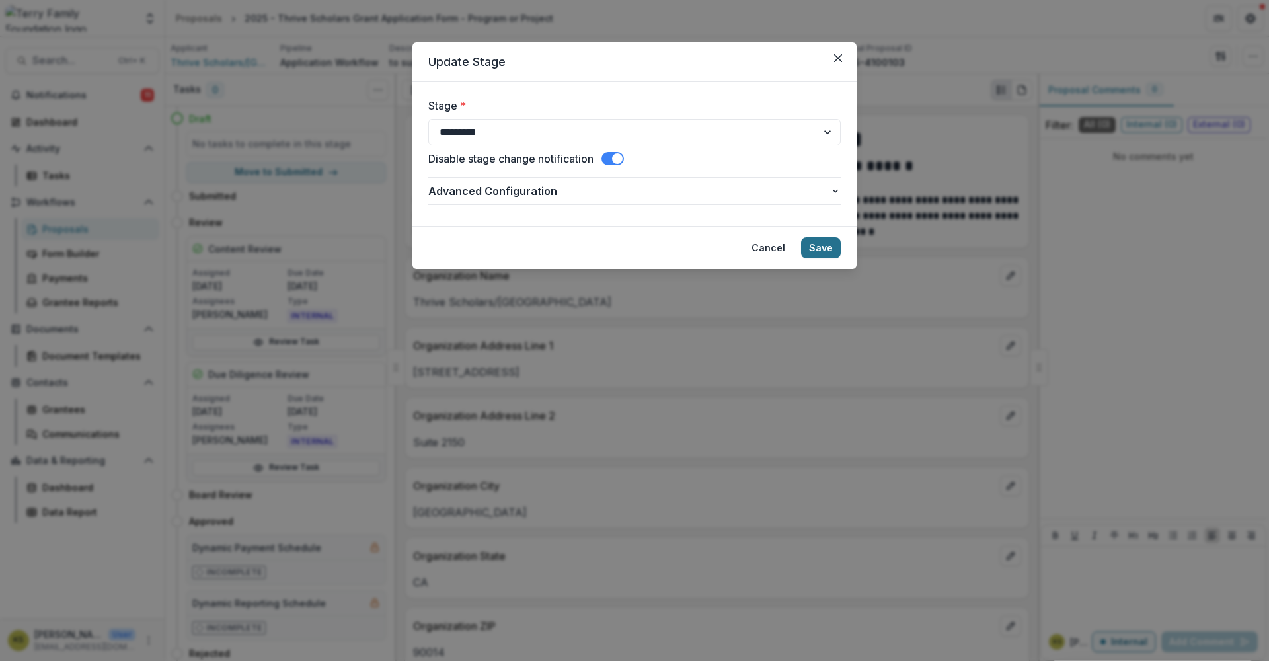
click at [818, 249] on button "Save" at bounding box center [821, 247] width 40 height 21
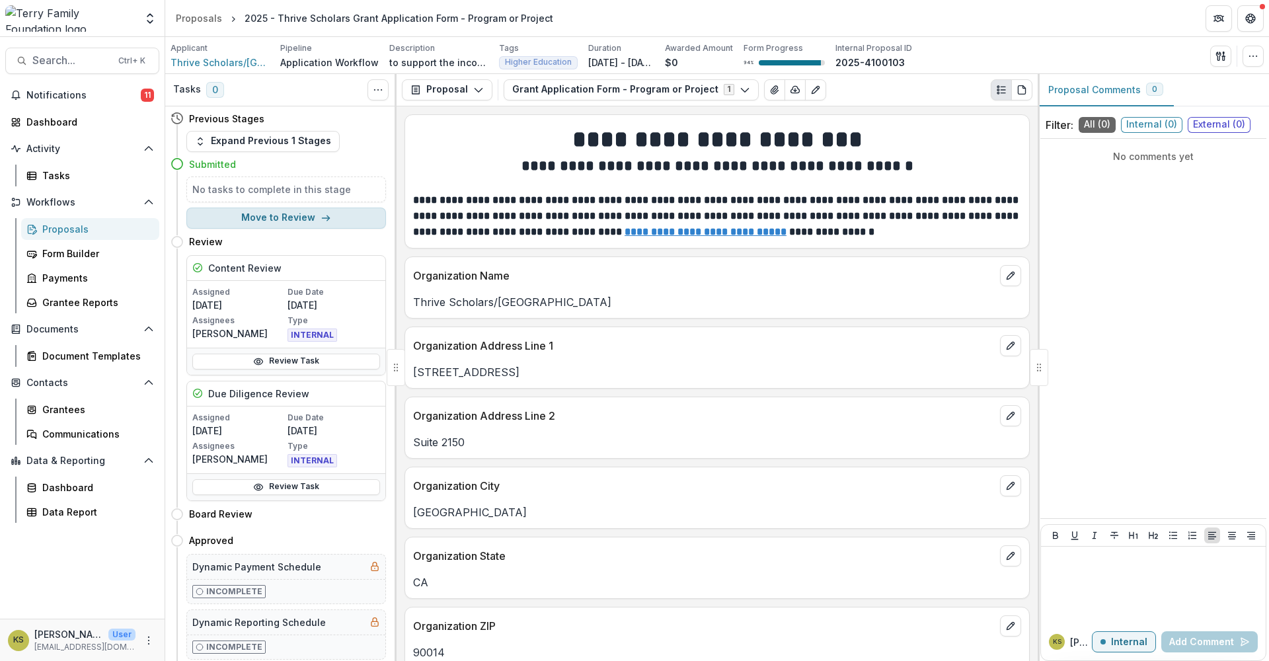
click at [266, 216] on button "Move to Review" at bounding box center [286, 218] width 200 height 21
select select "******"
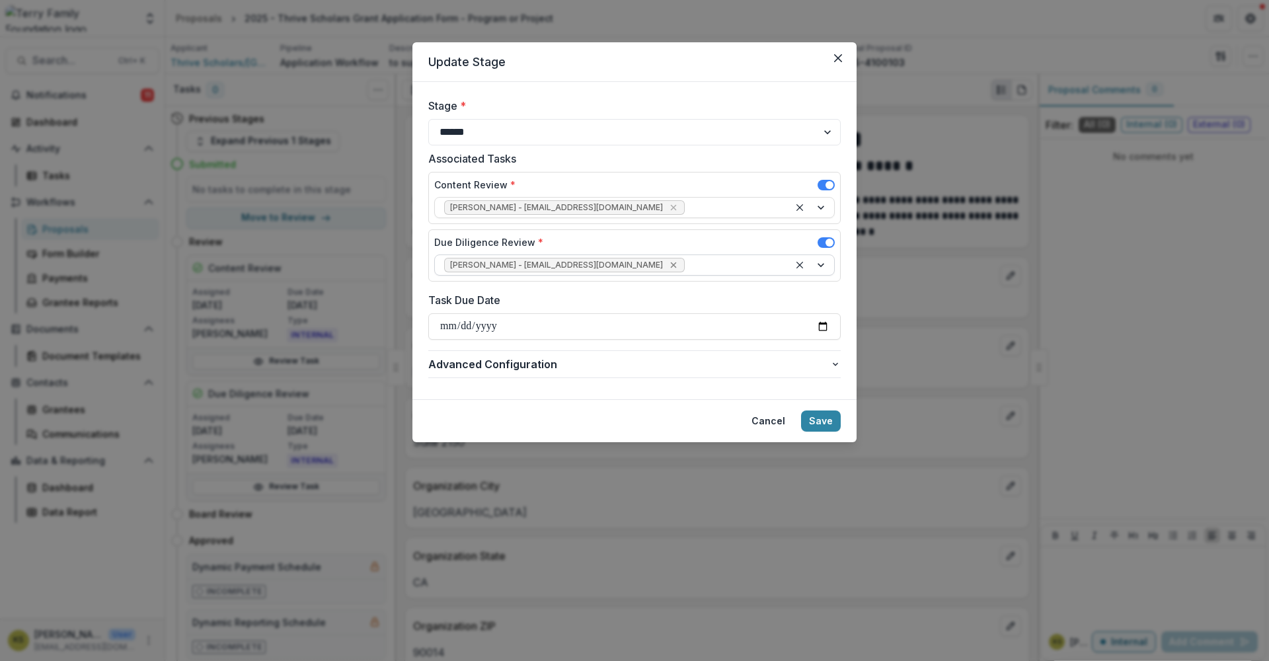
click at [668, 267] on icon "Remove Carol Nieves - cnieves@theterryfoundation.org" at bounding box center [673, 265] width 11 height 11
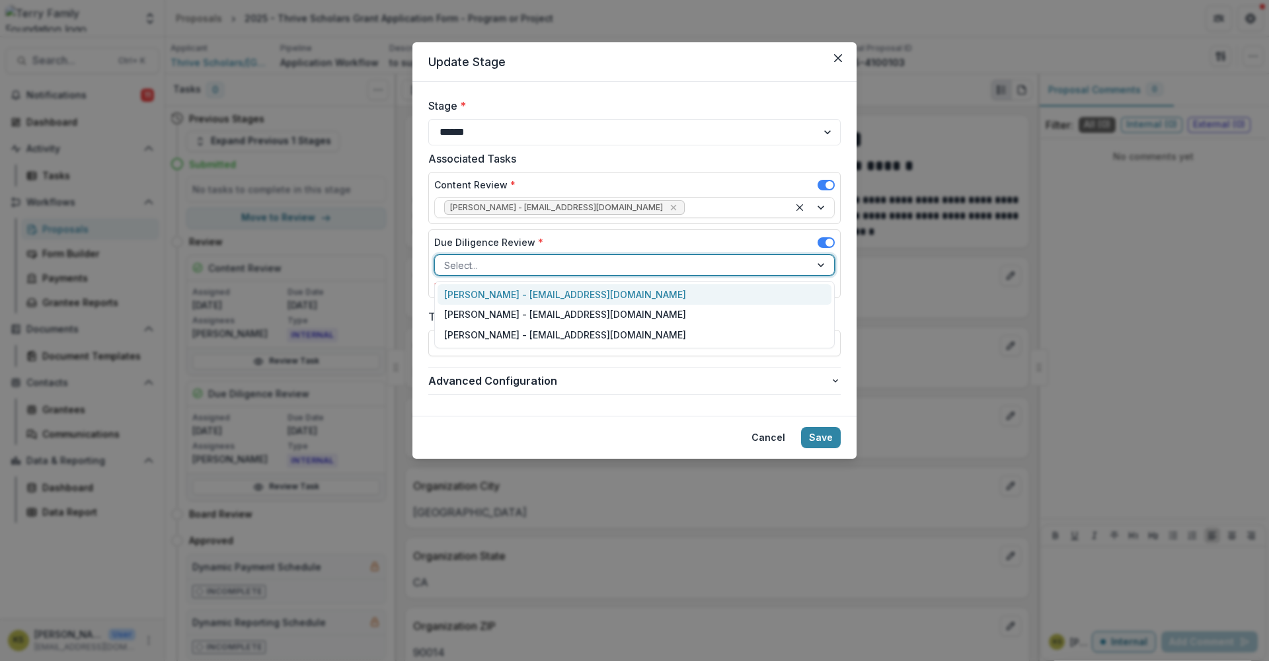
click at [820, 264] on div at bounding box center [823, 265] width 24 height 20
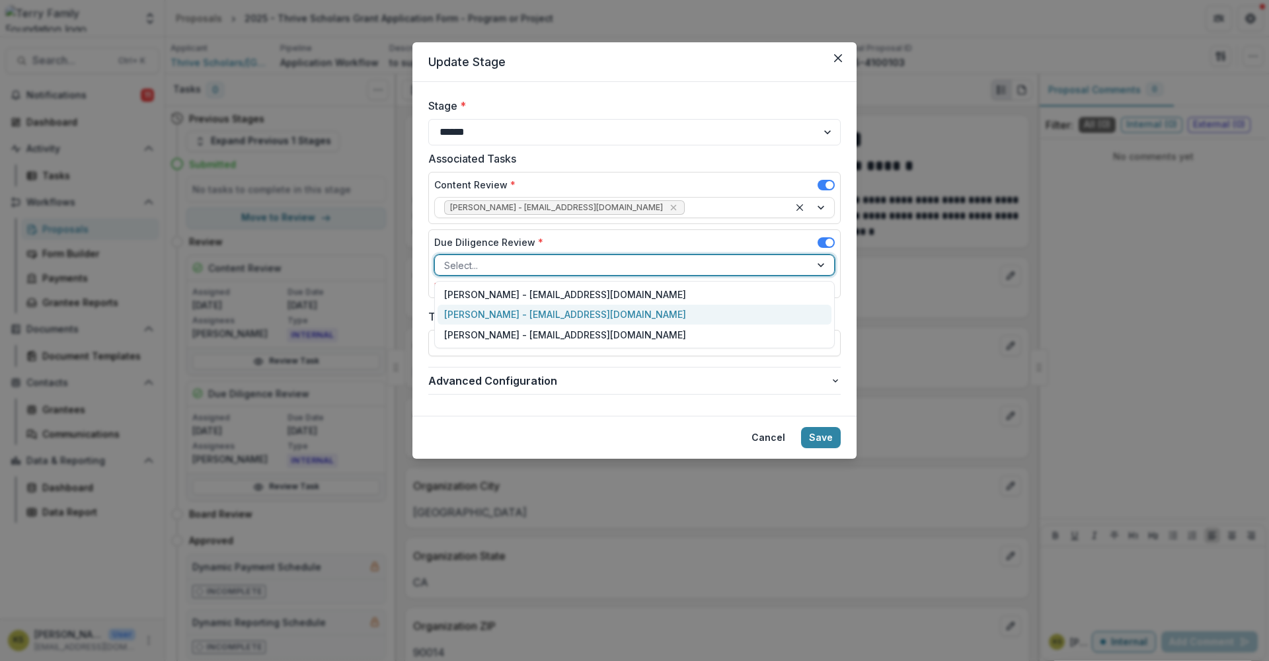
click at [621, 311] on div "Carol Nieves - cnieves@theterryfoundation.org" at bounding box center [635, 315] width 394 height 20
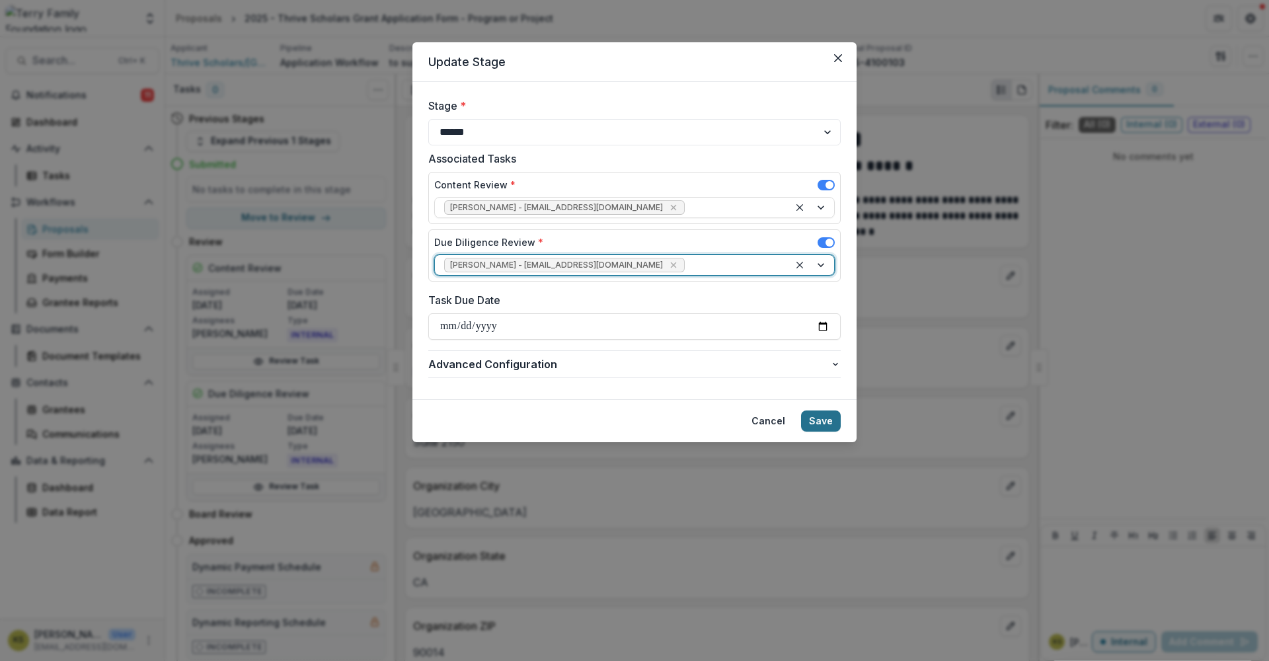
click at [821, 428] on button "Save" at bounding box center [821, 421] width 40 height 21
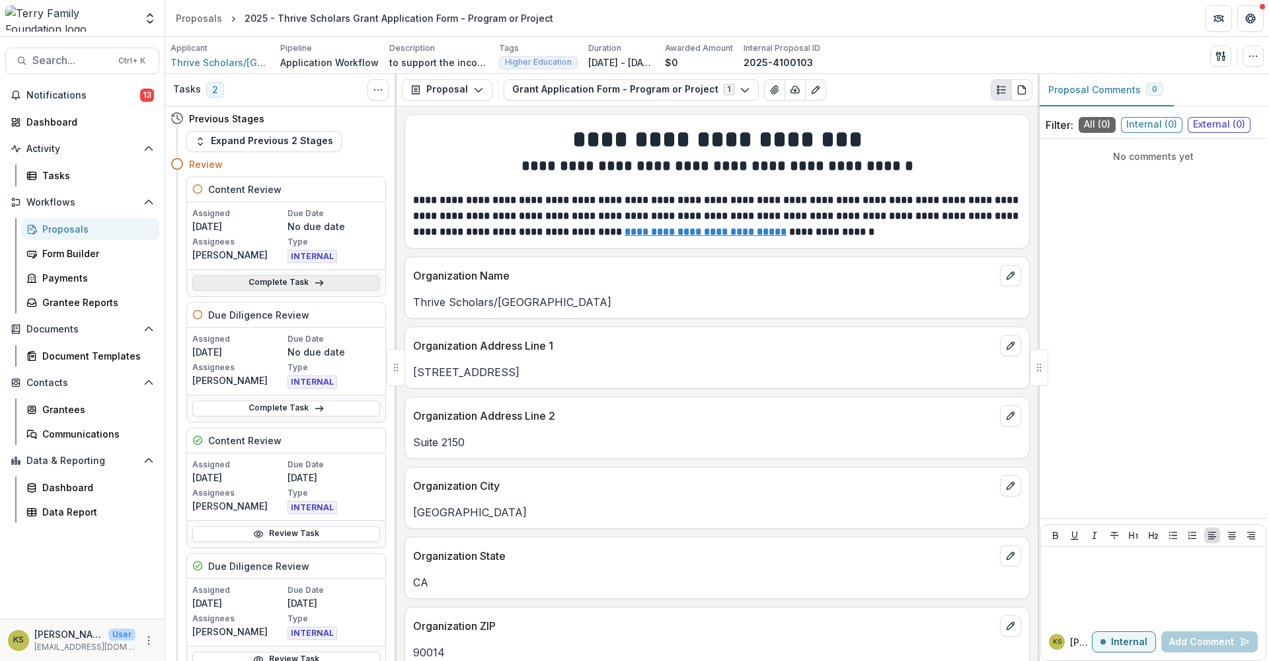
click at [288, 277] on link "Complete Task" at bounding box center [286, 283] width 188 height 16
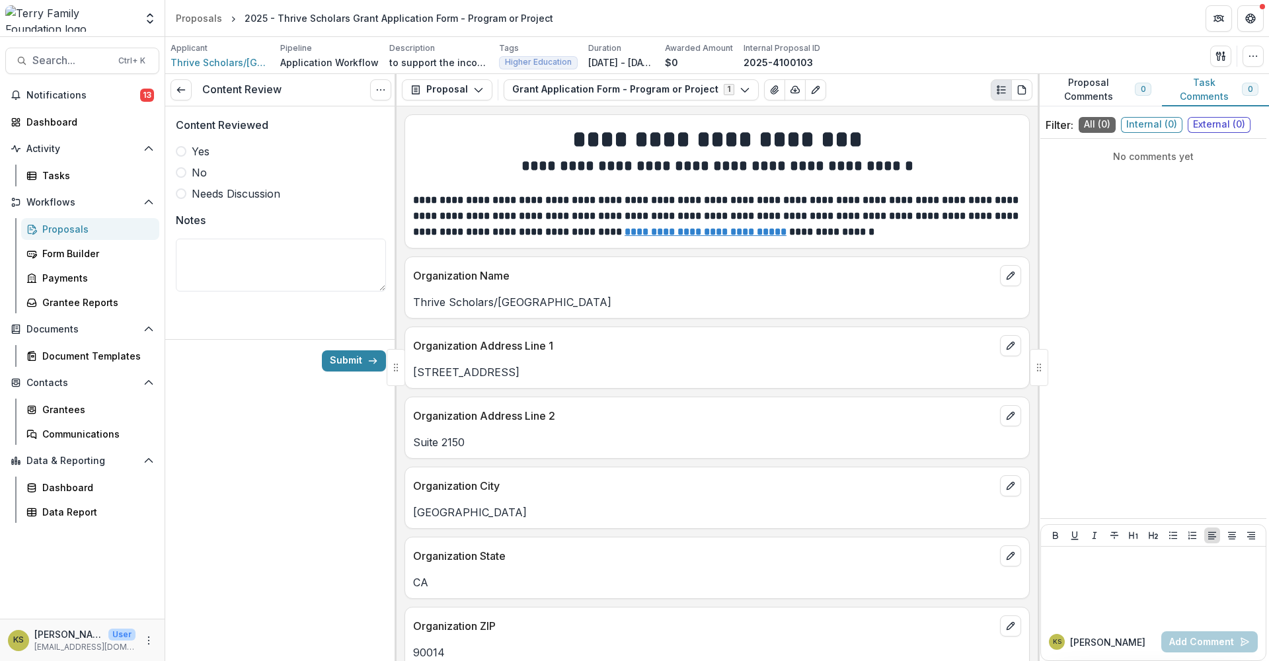
click at [180, 149] on span at bounding box center [181, 151] width 11 height 11
click at [342, 363] on button "Submit" at bounding box center [354, 360] width 64 height 21
